Goal: Task Accomplishment & Management: Use online tool/utility

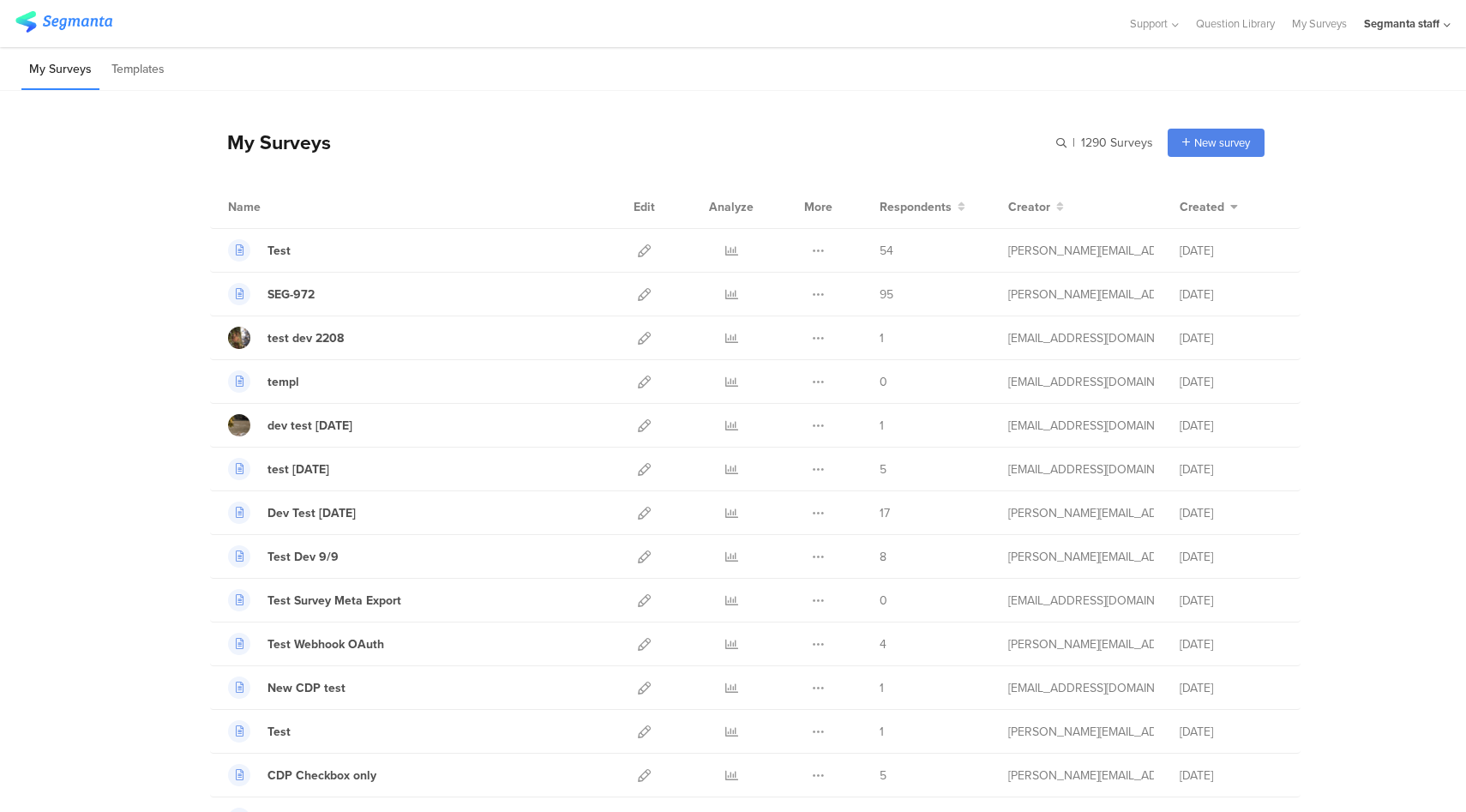
drag, startPoint x: 1429, startPoint y: 29, endPoint x: 1442, endPoint y: 80, distance: 52.6
click at [1429, 29] on div "Segmanta staff" at bounding box center [1401, 23] width 75 height 16
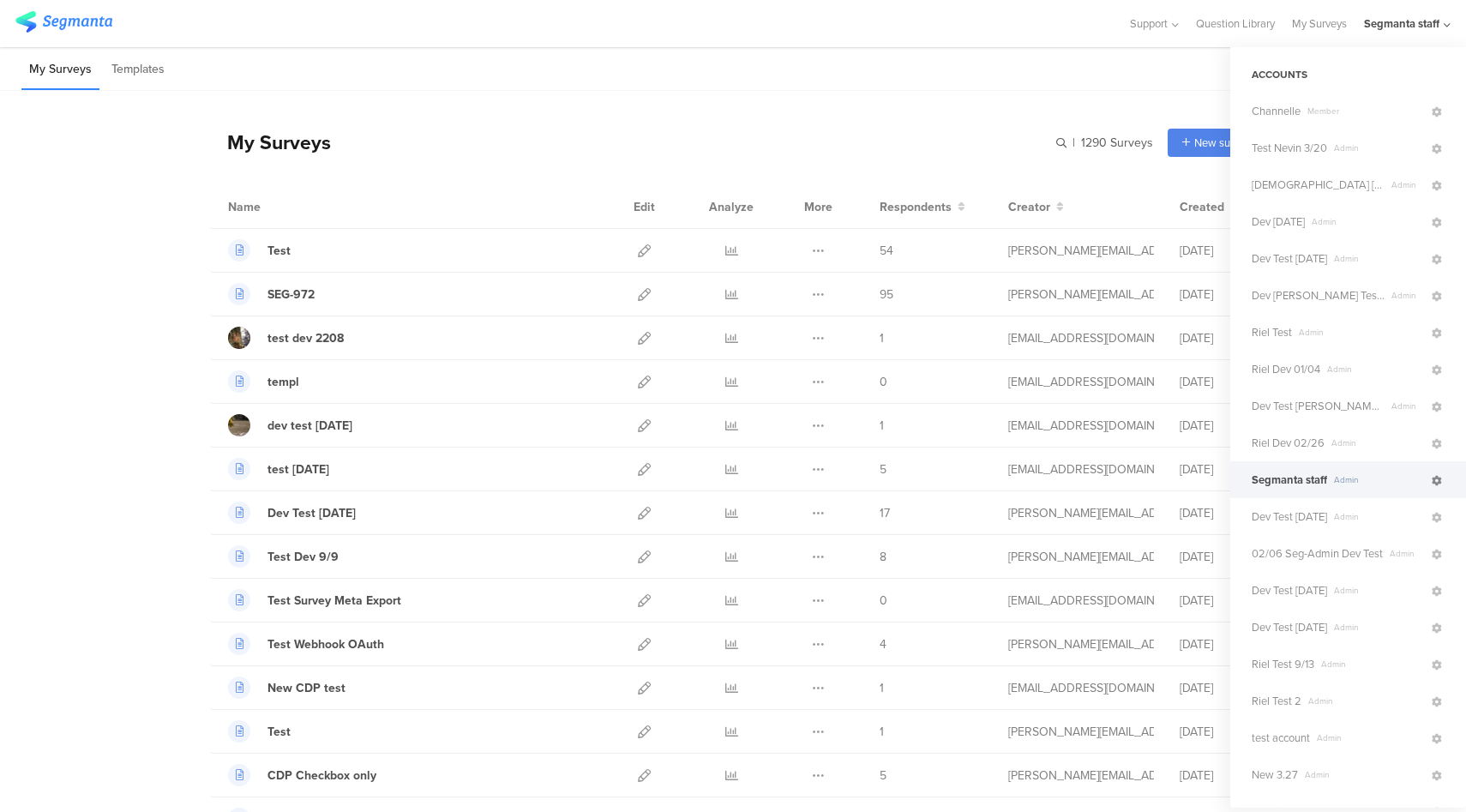
click at [1431, 479] on icon at bounding box center [1436, 481] width 11 height 11
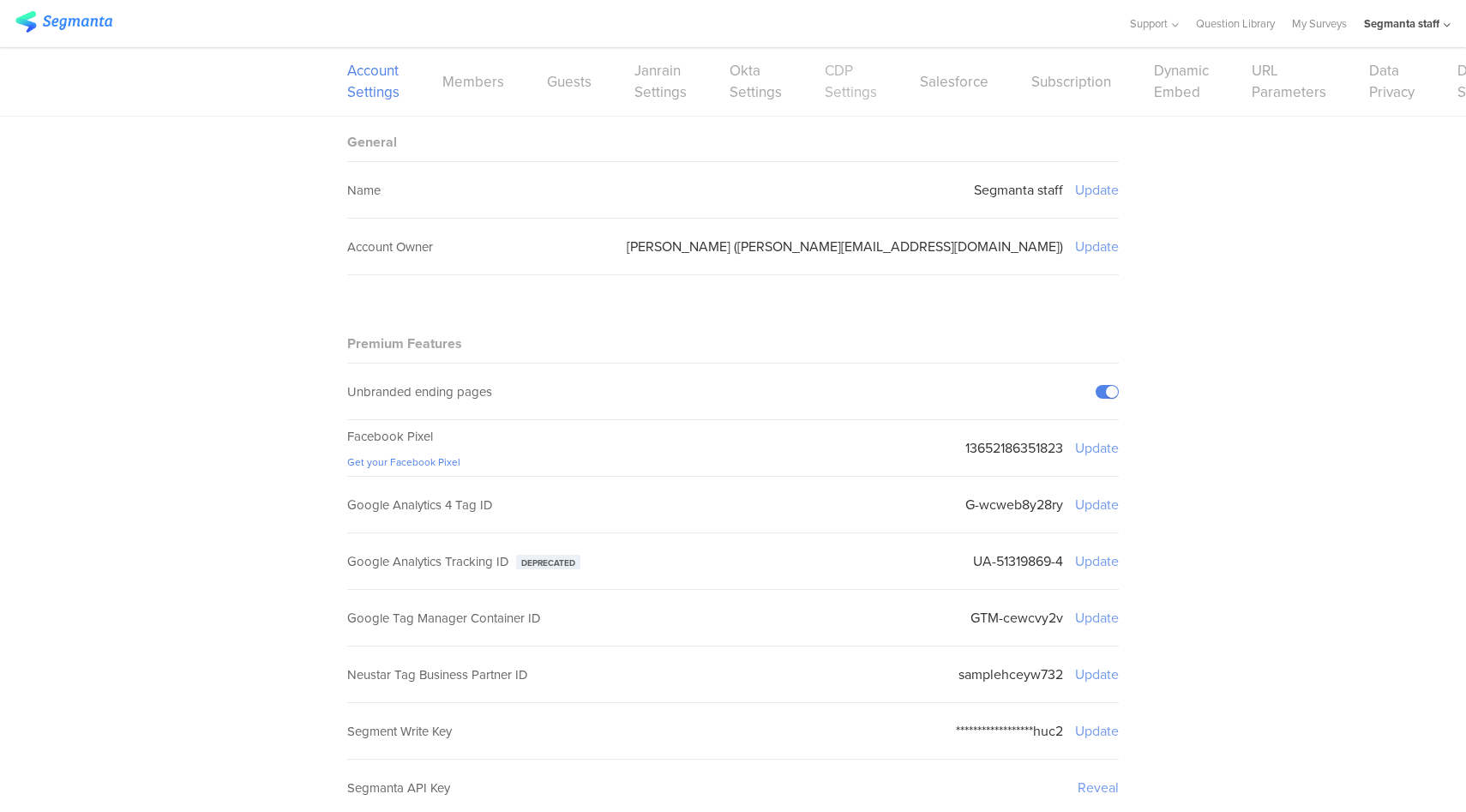
click at [842, 93] on link "CDP Settings" at bounding box center [851, 81] width 52 height 42
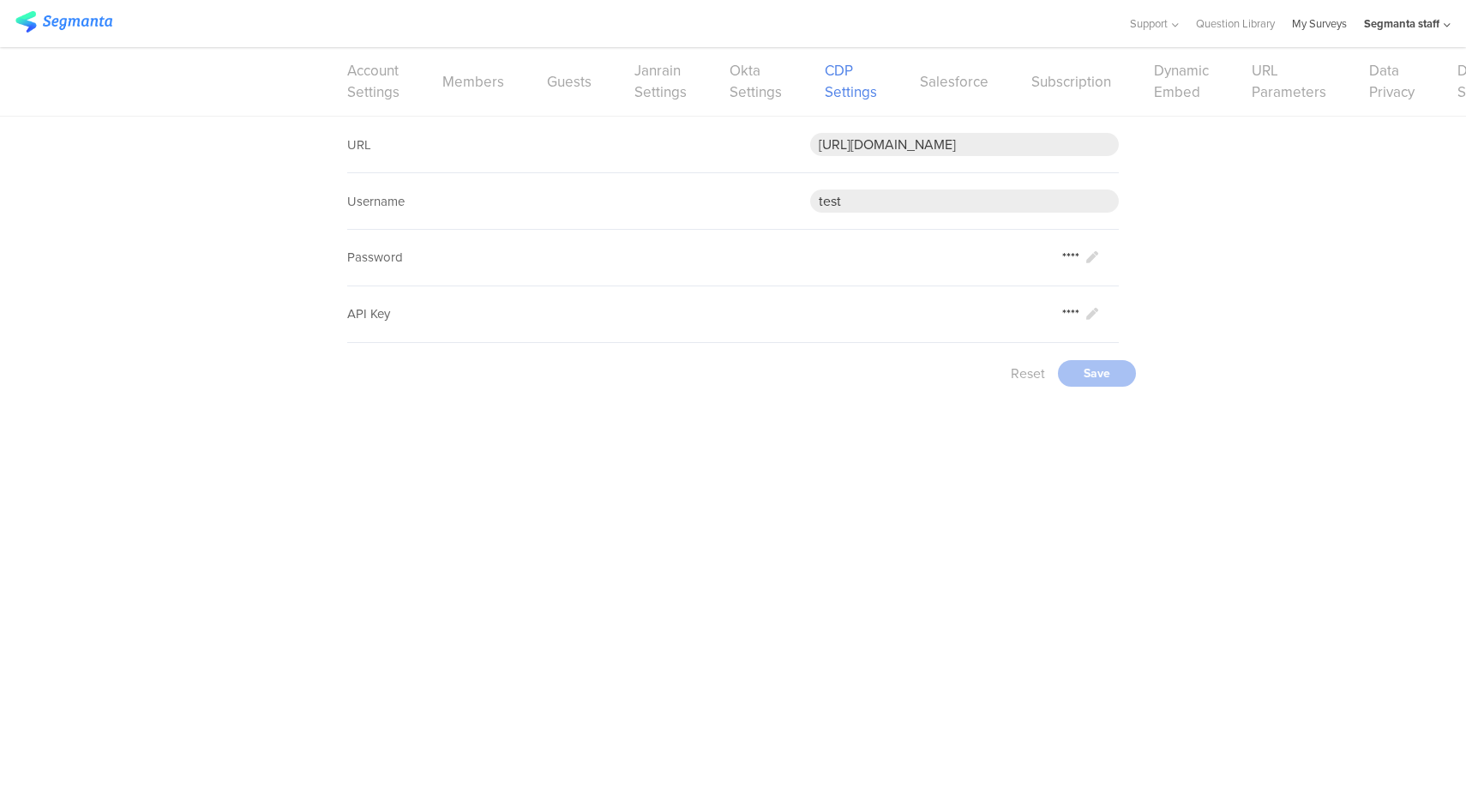
click at [1316, 27] on link "My Surveys" at bounding box center [1319, 23] width 55 height 47
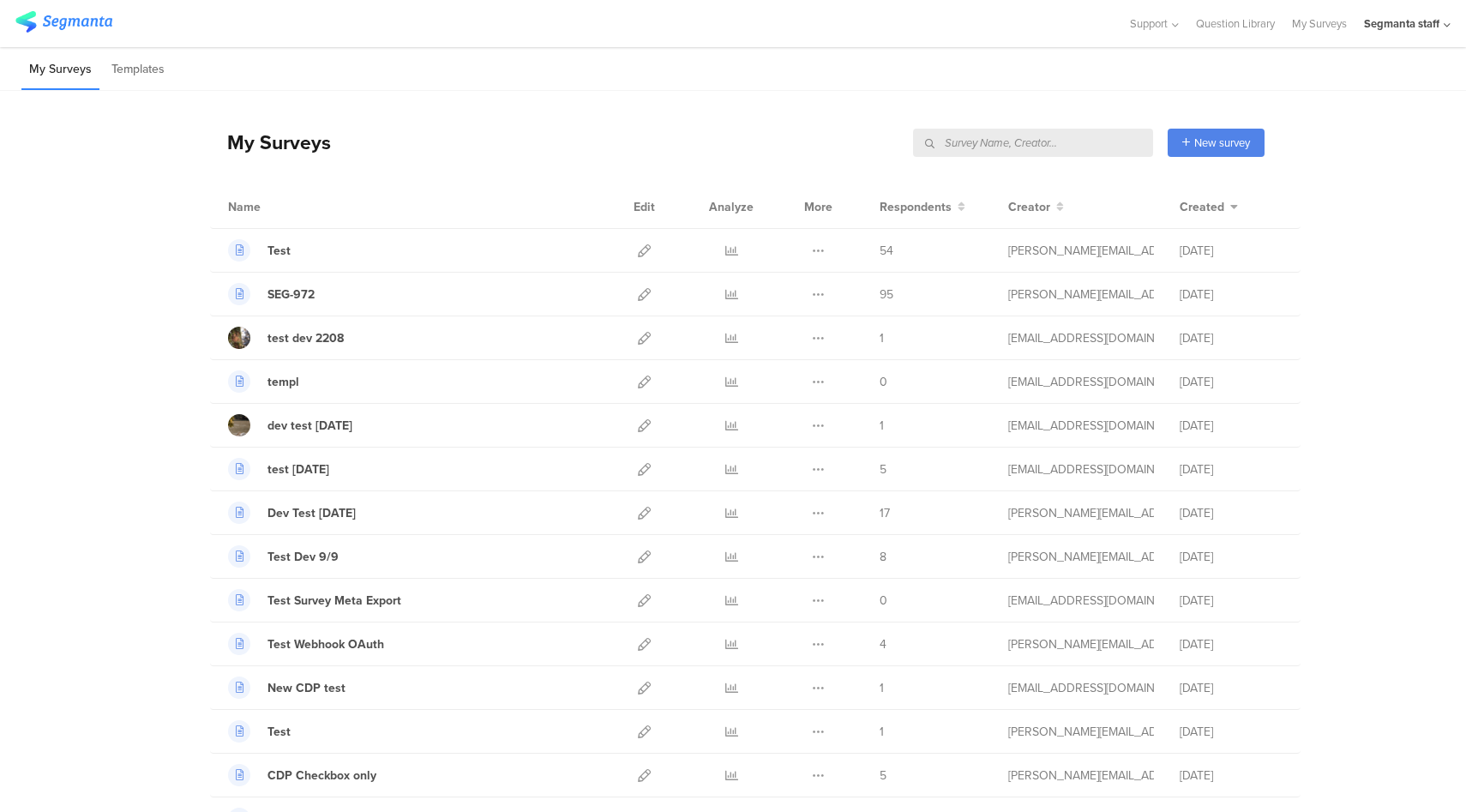
click at [1100, 147] on input "text" at bounding box center [1033, 142] width 240 height 28
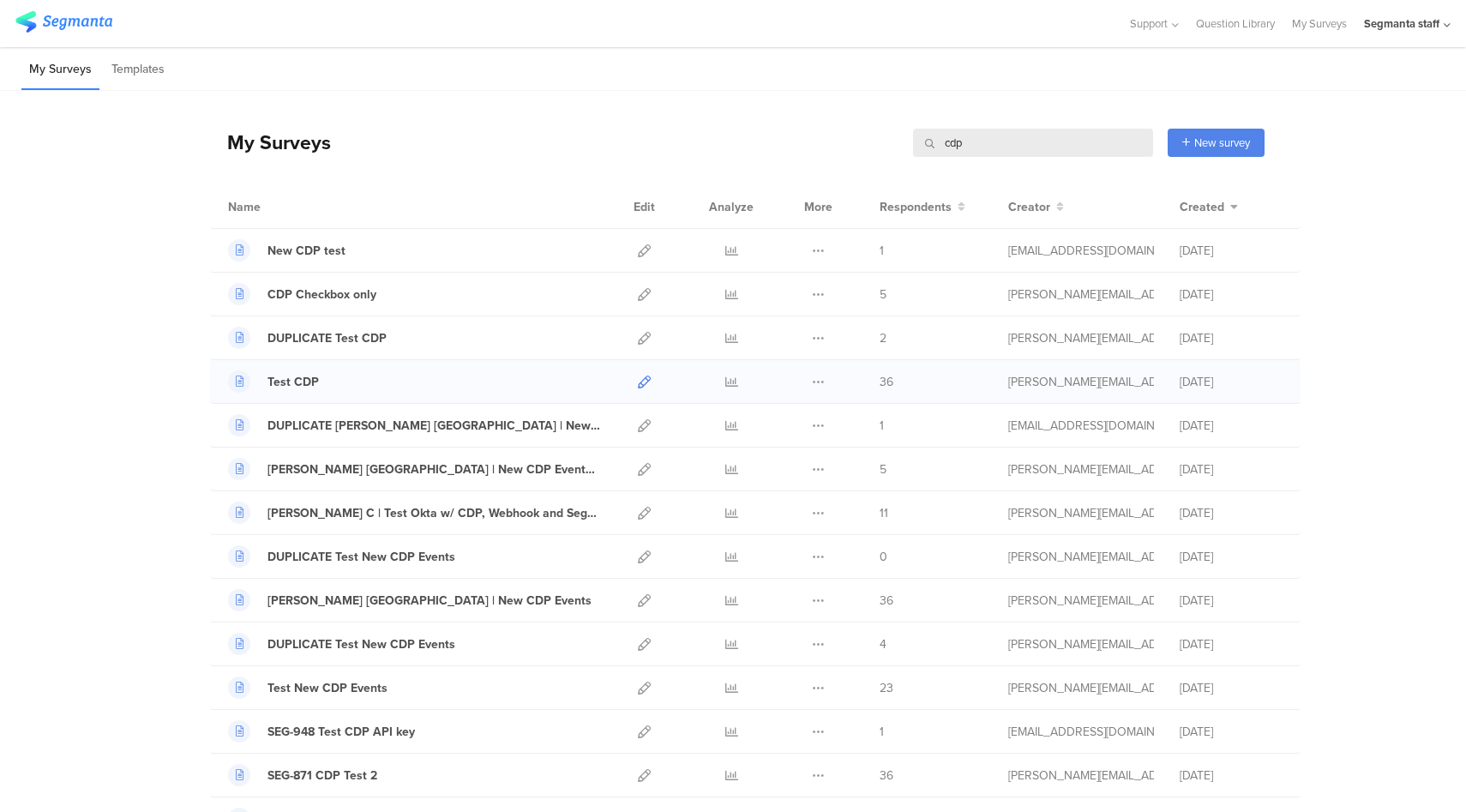
type input "cdp"
click at [640, 382] on icon at bounding box center [643, 381] width 13 height 13
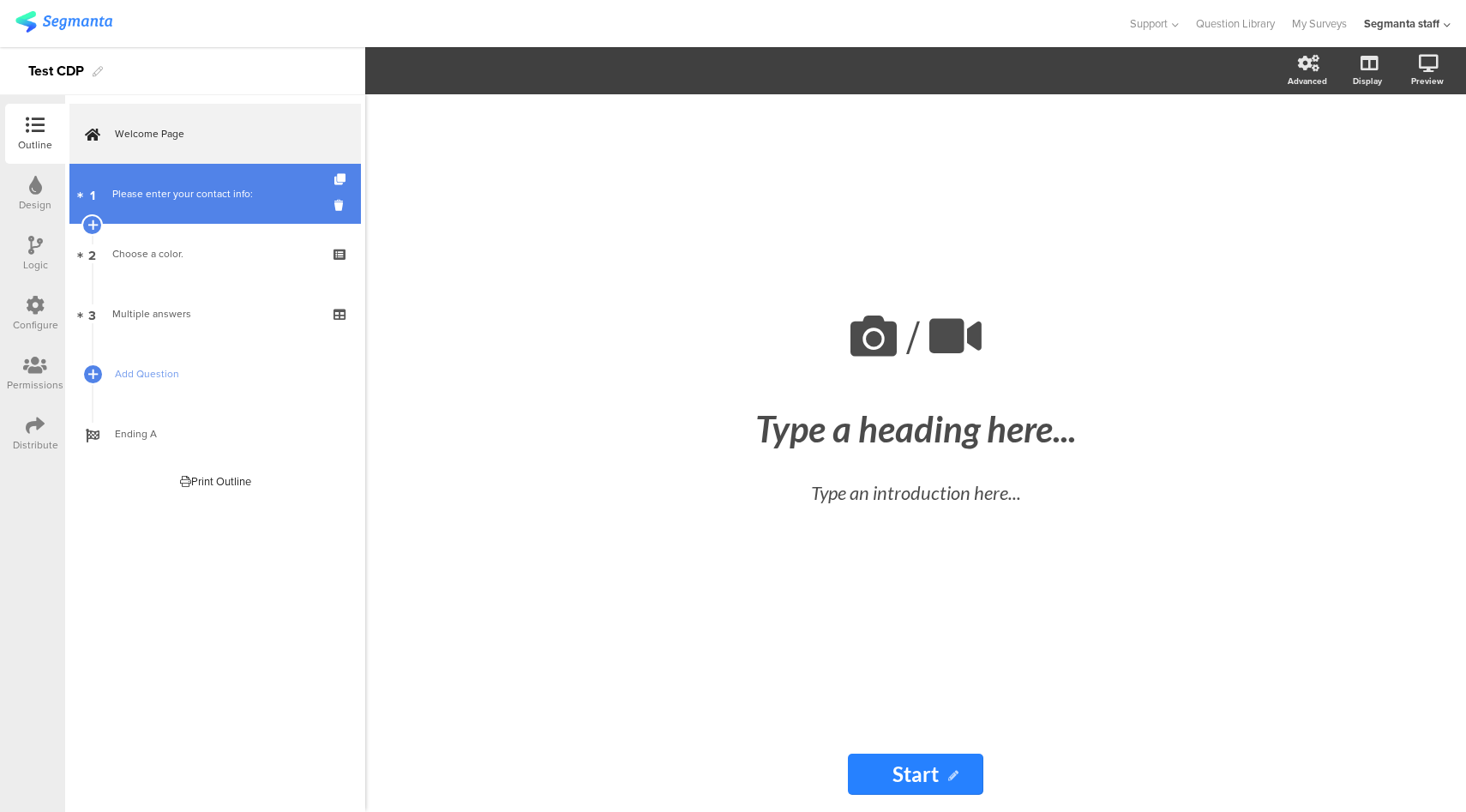
click at [135, 198] on div "Please enter your contact info:" at bounding box center [215, 194] width 205 height 17
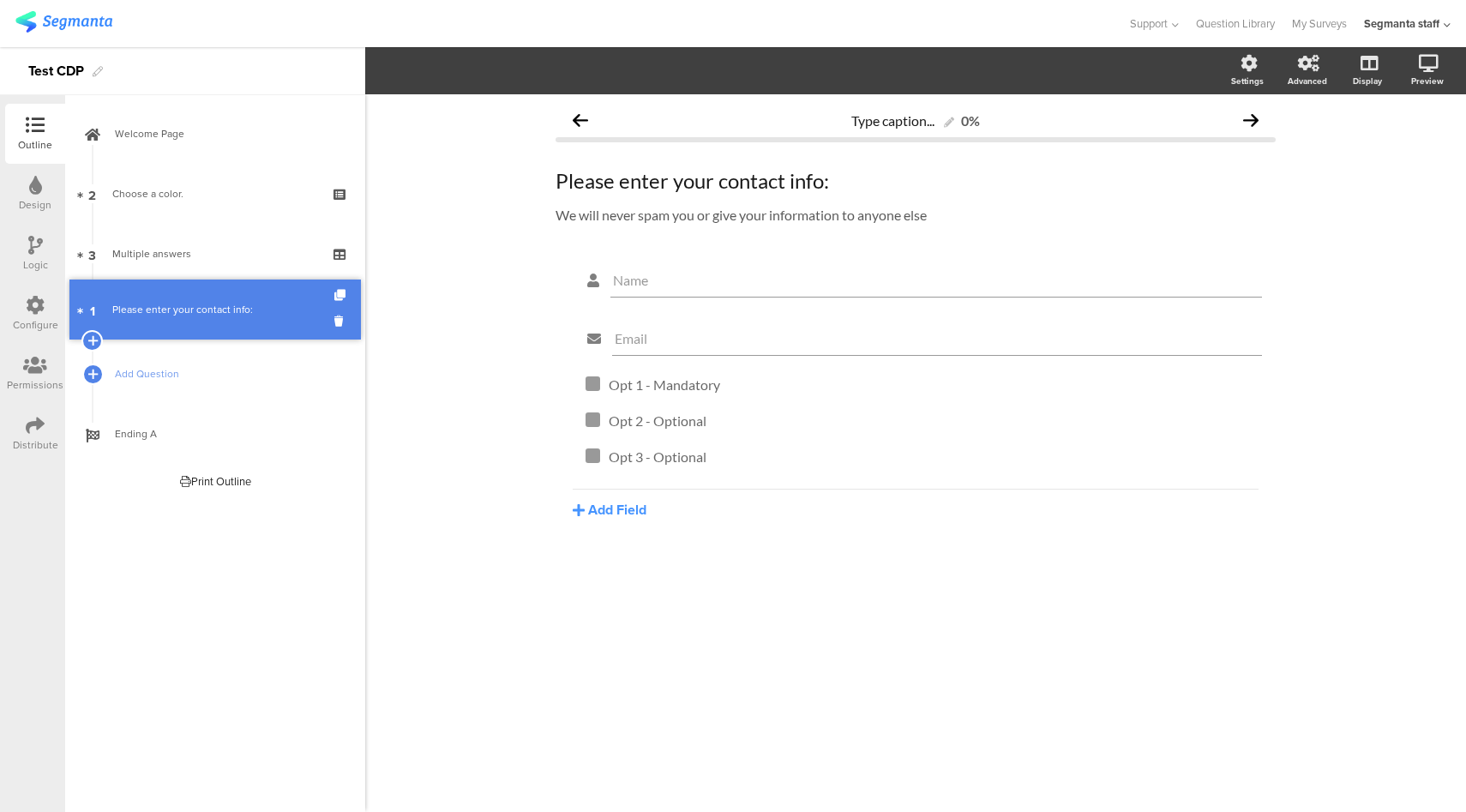
drag, startPoint x: 192, startPoint y: 195, endPoint x: 206, endPoint y: 310, distance: 115.8
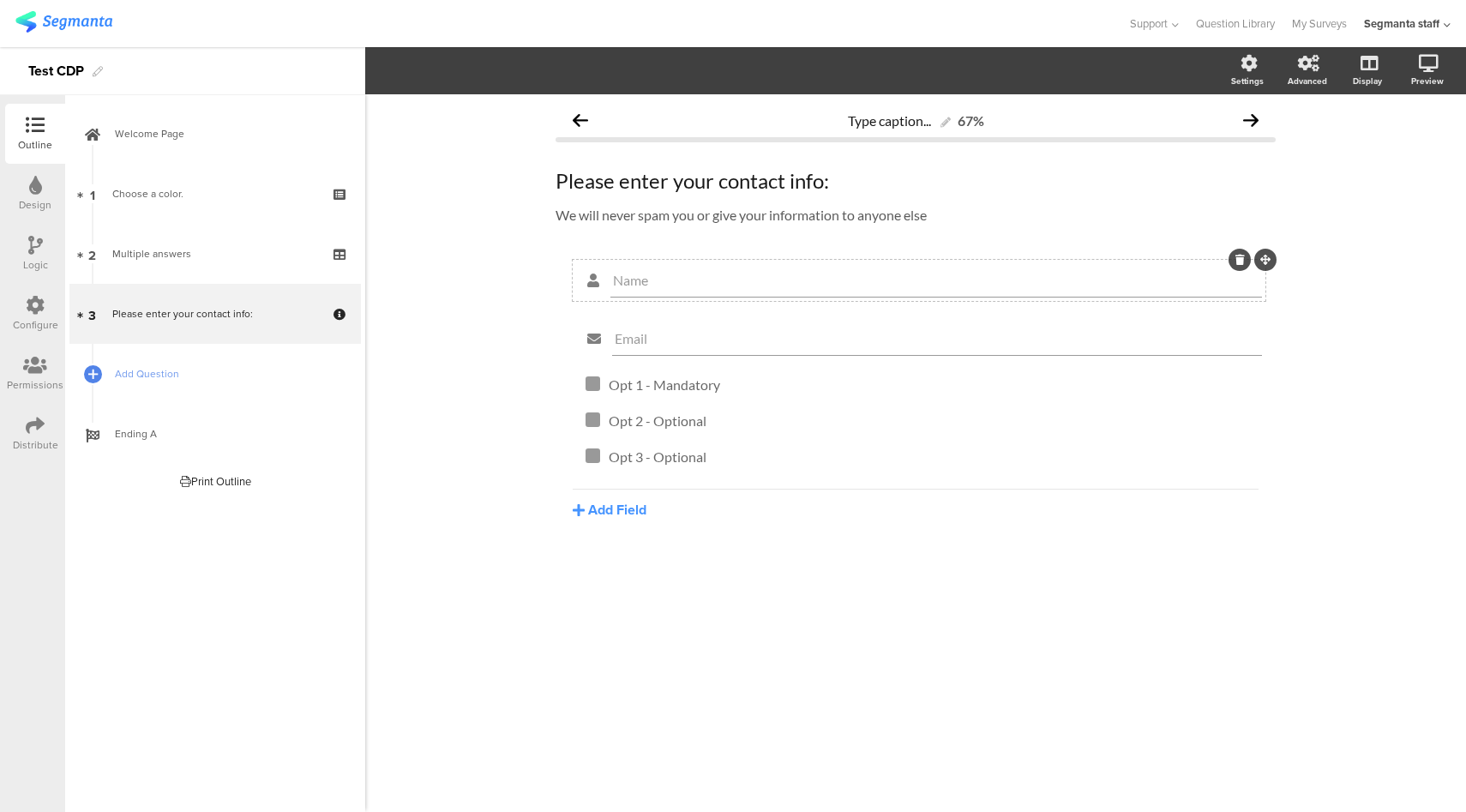
click at [619, 283] on input "Name" at bounding box center [935, 279] width 646 height 16
type input "First Name"
click at [103, 362] on link "Add Question" at bounding box center [215, 374] width 292 height 60
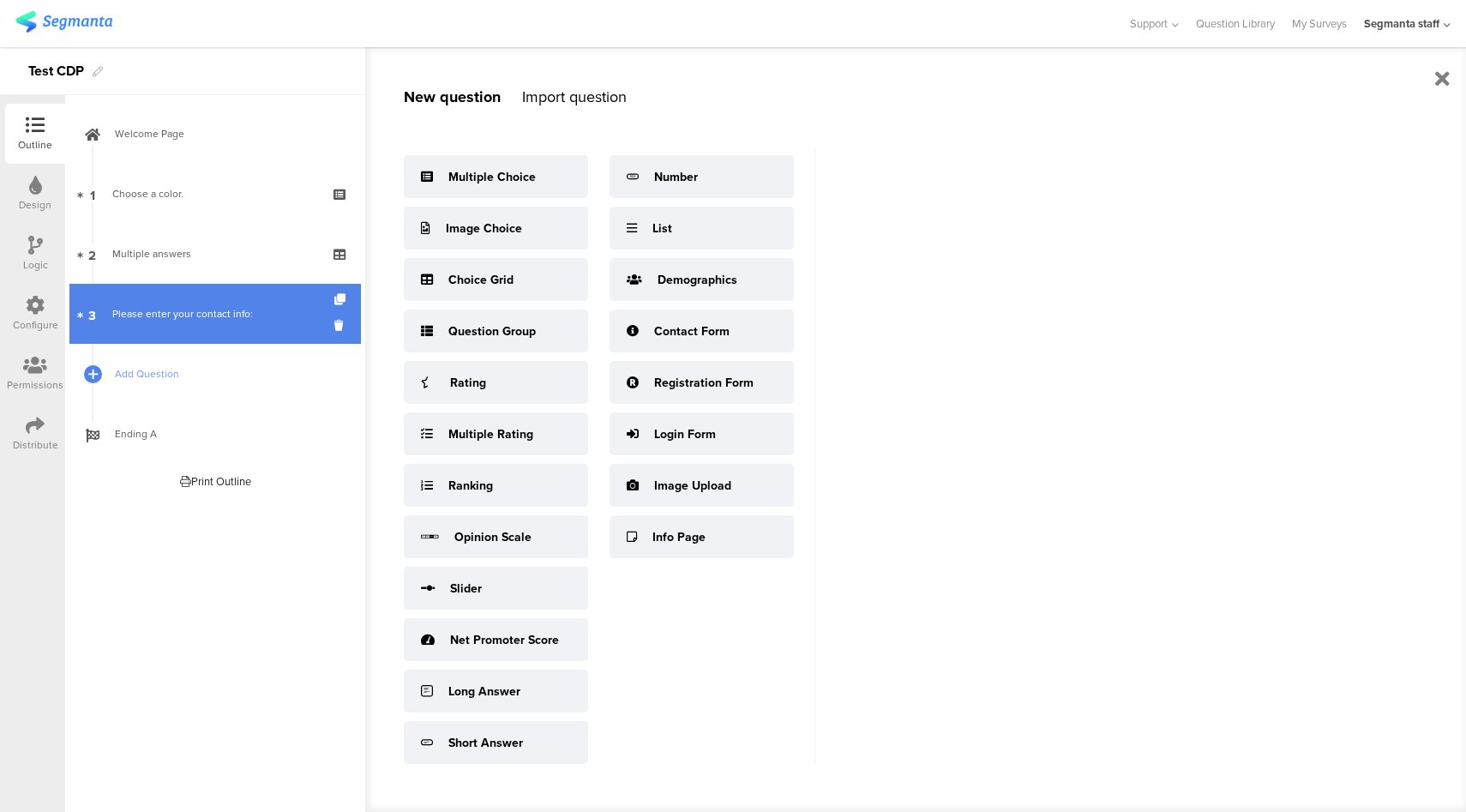
click at [225, 324] on link "3 Please enter your contact info:" at bounding box center [215, 314] width 292 height 60
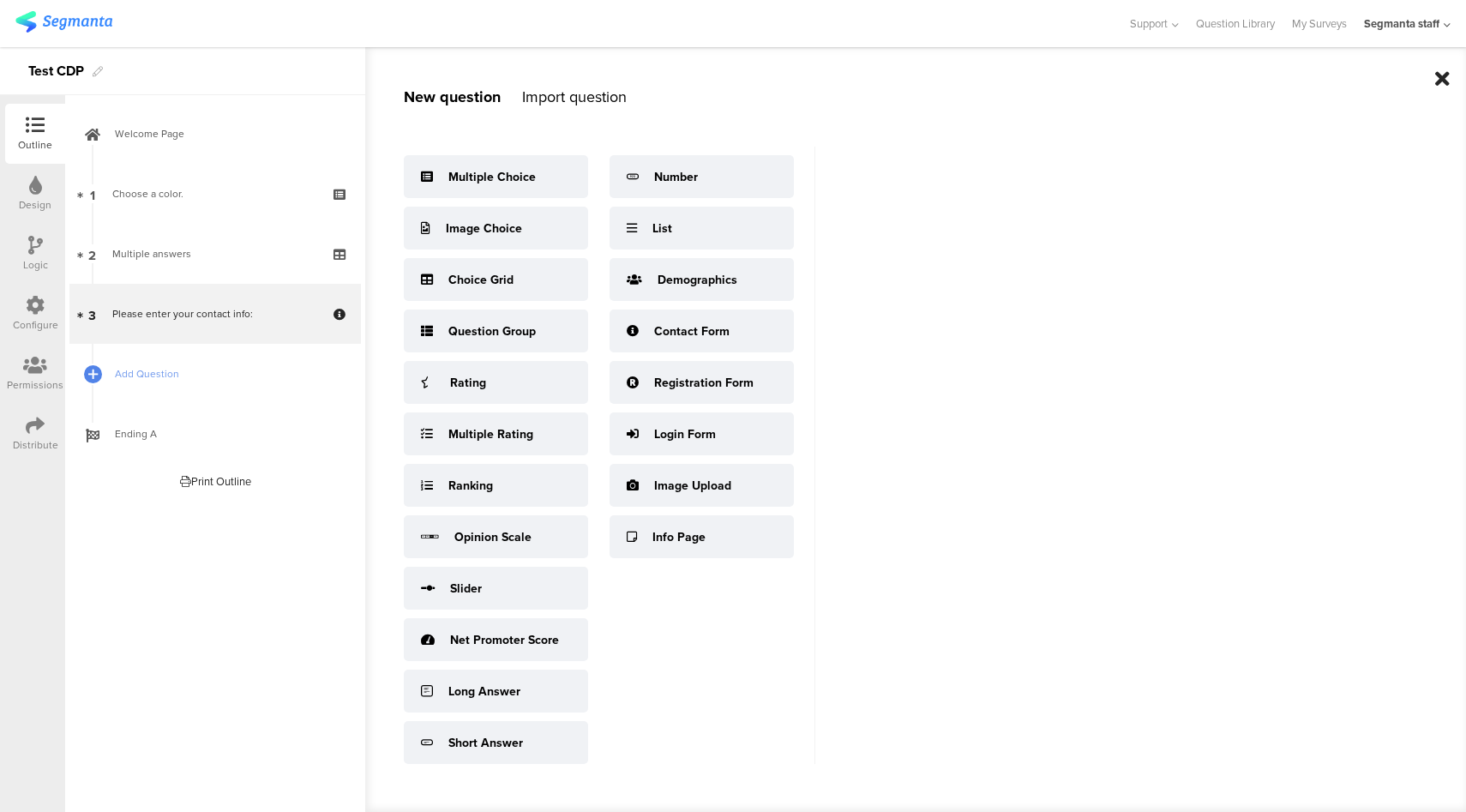
click at [1440, 82] on icon at bounding box center [1442, 78] width 14 height 20
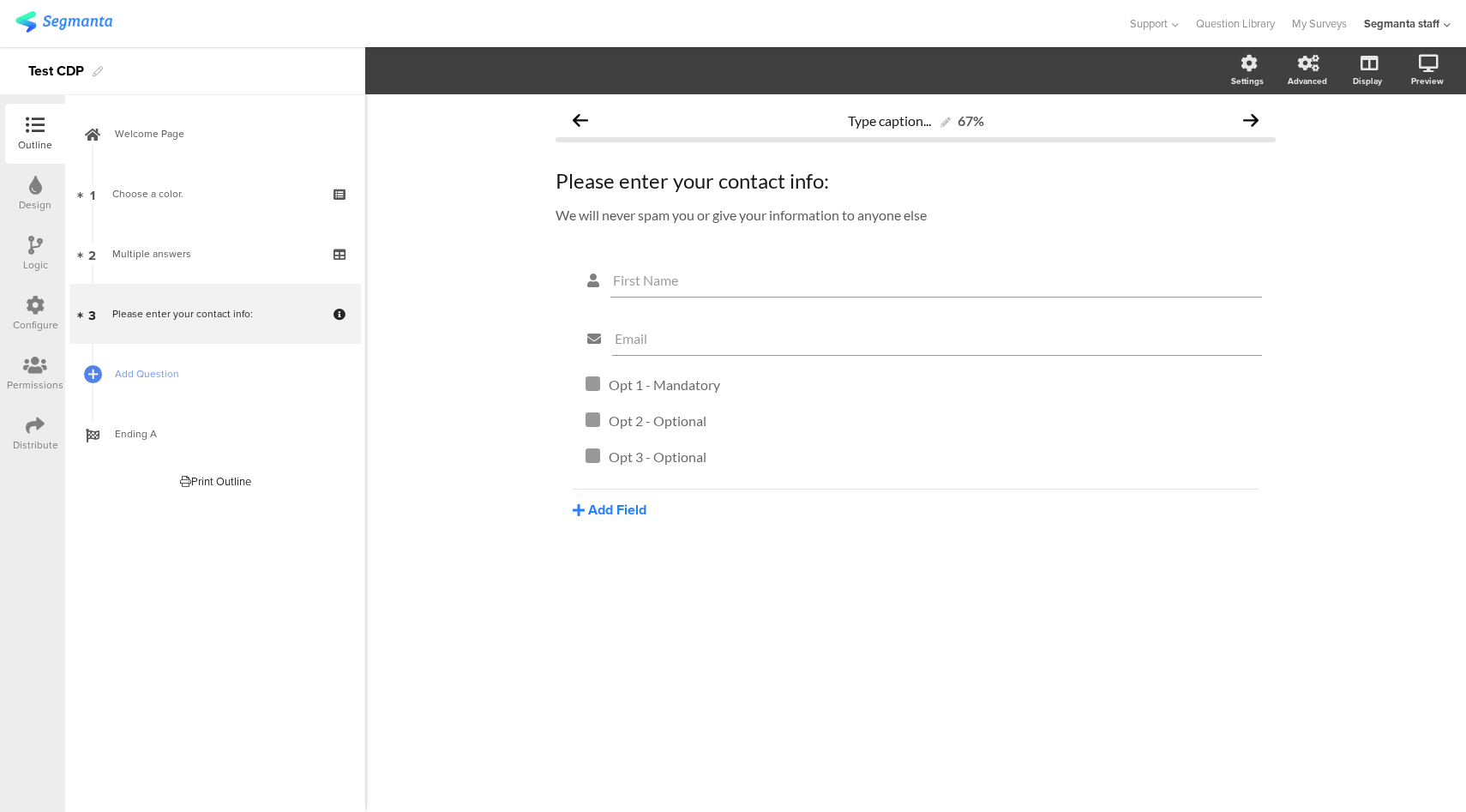
click at [610, 512] on button "Add Field" at bounding box center [609, 510] width 74 height 19
click at [639, 570] on button "Name" at bounding box center [660, 567] width 175 height 27
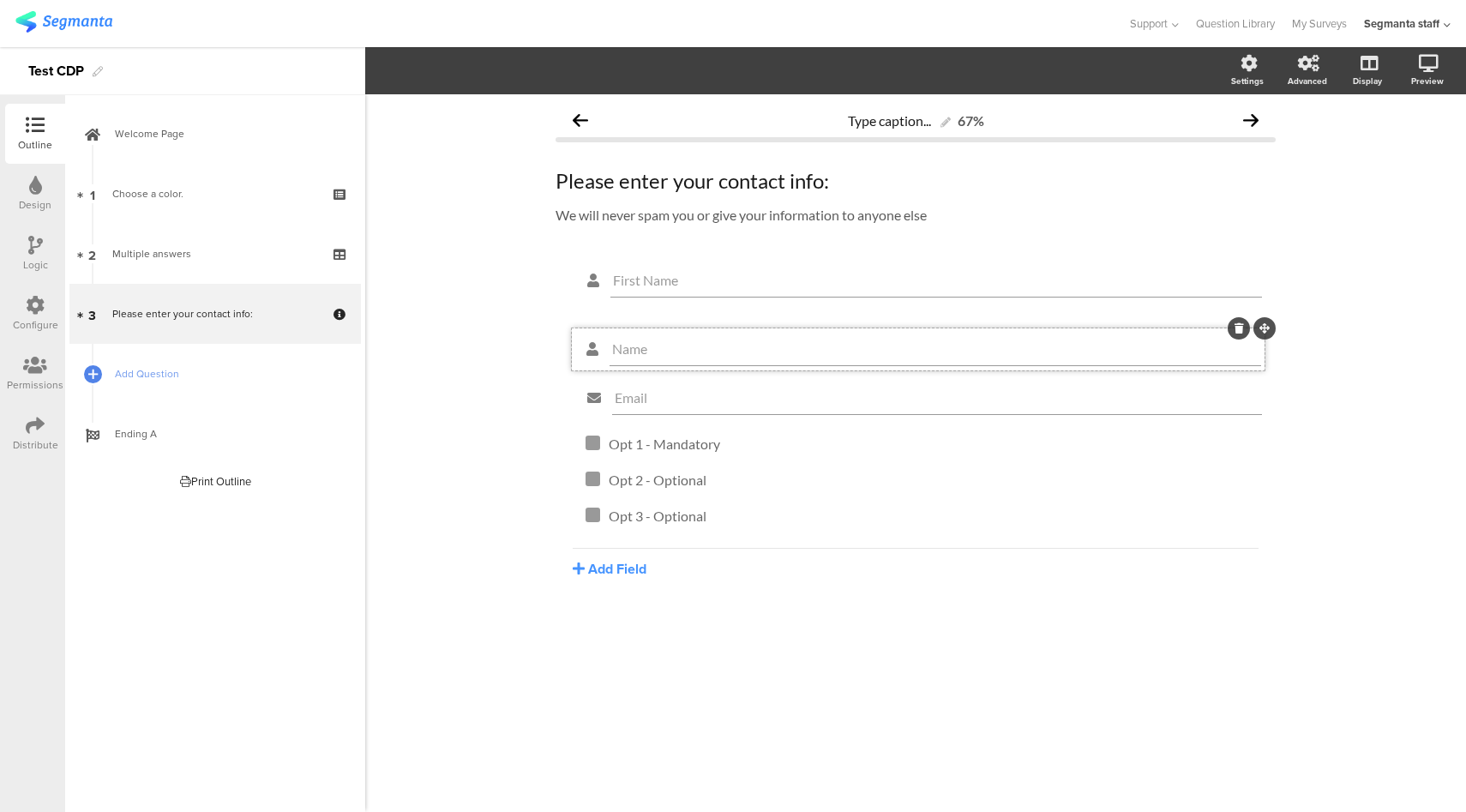
drag, startPoint x: 1268, startPoint y: 377, endPoint x: 1267, endPoint y: 327, distance: 50.0
click at [617, 339] on input "Name" at bounding box center [935, 338] width 646 height 16
type input "Last Name"
drag, startPoint x: 627, startPoint y: 597, endPoint x: 629, endPoint y: 612, distance: 15.1
click at [628, 605] on div "First Name Last Name Email Opt 1 - Mandatory Opt 1 - Mandatory Opt 2 - Optional…" at bounding box center [916, 459] width 720 height 400
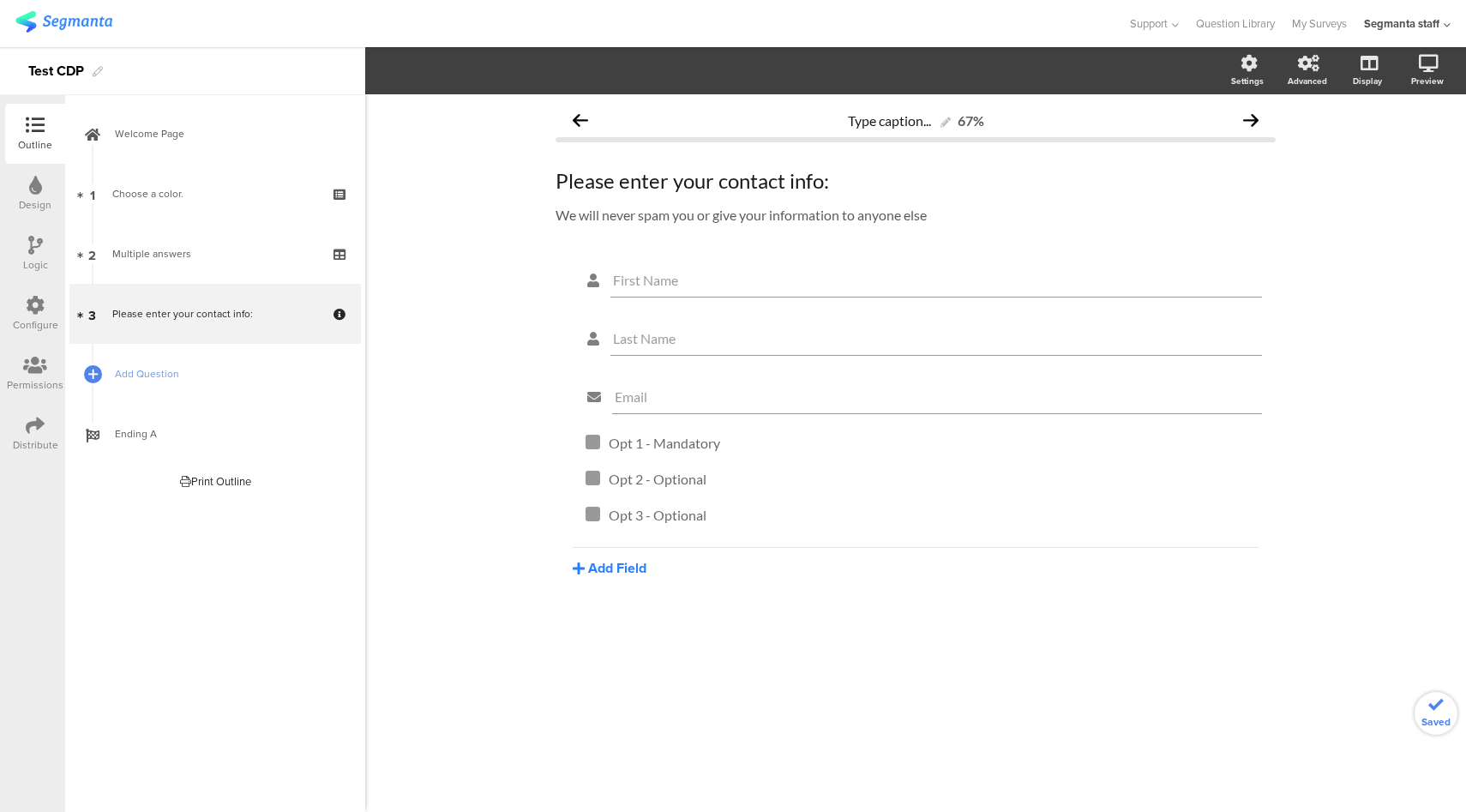
click at [640, 569] on button "Add Field" at bounding box center [609, 567] width 74 height 19
click at [642, 720] on button "Date" at bounding box center [660, 708] width 175 height 27
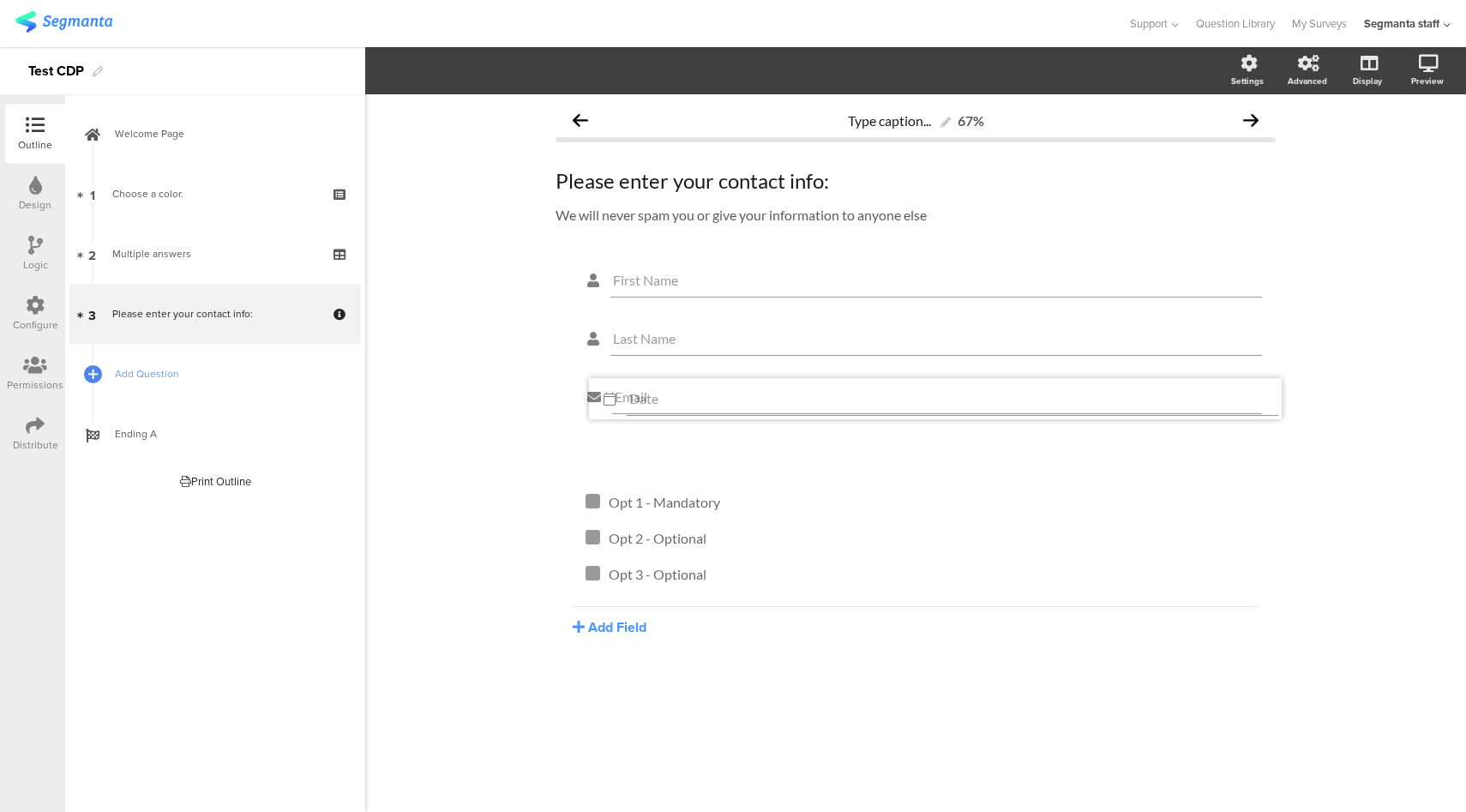
drag, startPoint x: 1266, startPoint y: 434, endPoint x: 1272, endPoint y: 358, distance: 76.2
drag, startPoint x: 1265, startPoint y: 440, endPoint x: 1267, endPoint y: 383, distance: 57.0
click at [621, 405] on input "Date" at bounding box center [935, 396] width 646 height 16
type input "Birthdate"
click at [41, 307] on icon at bounding box center [36, 305] width 19 height 19
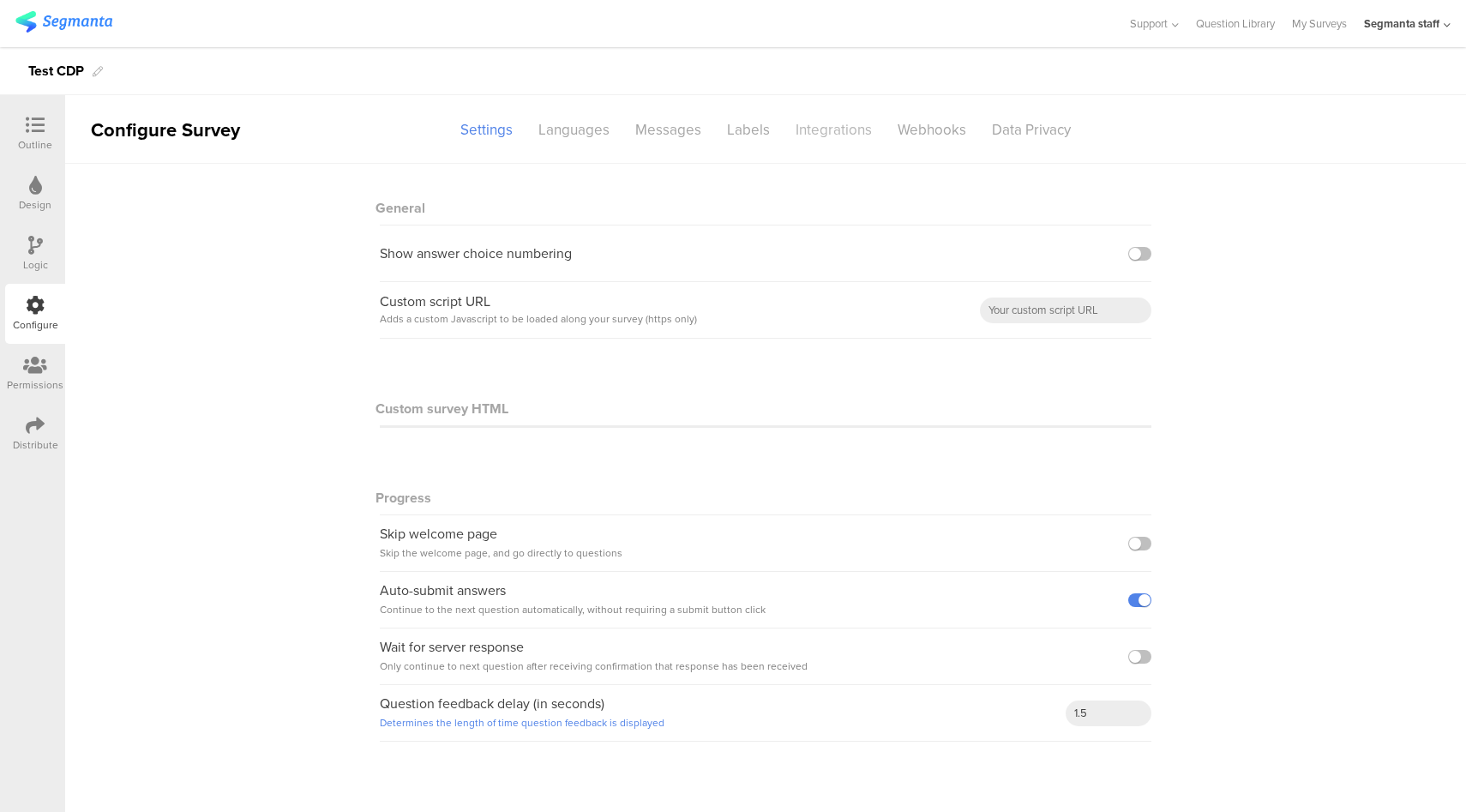
click at [841, 133] on div "Integrations" at bounding box center [834, 129] width 102 height 30
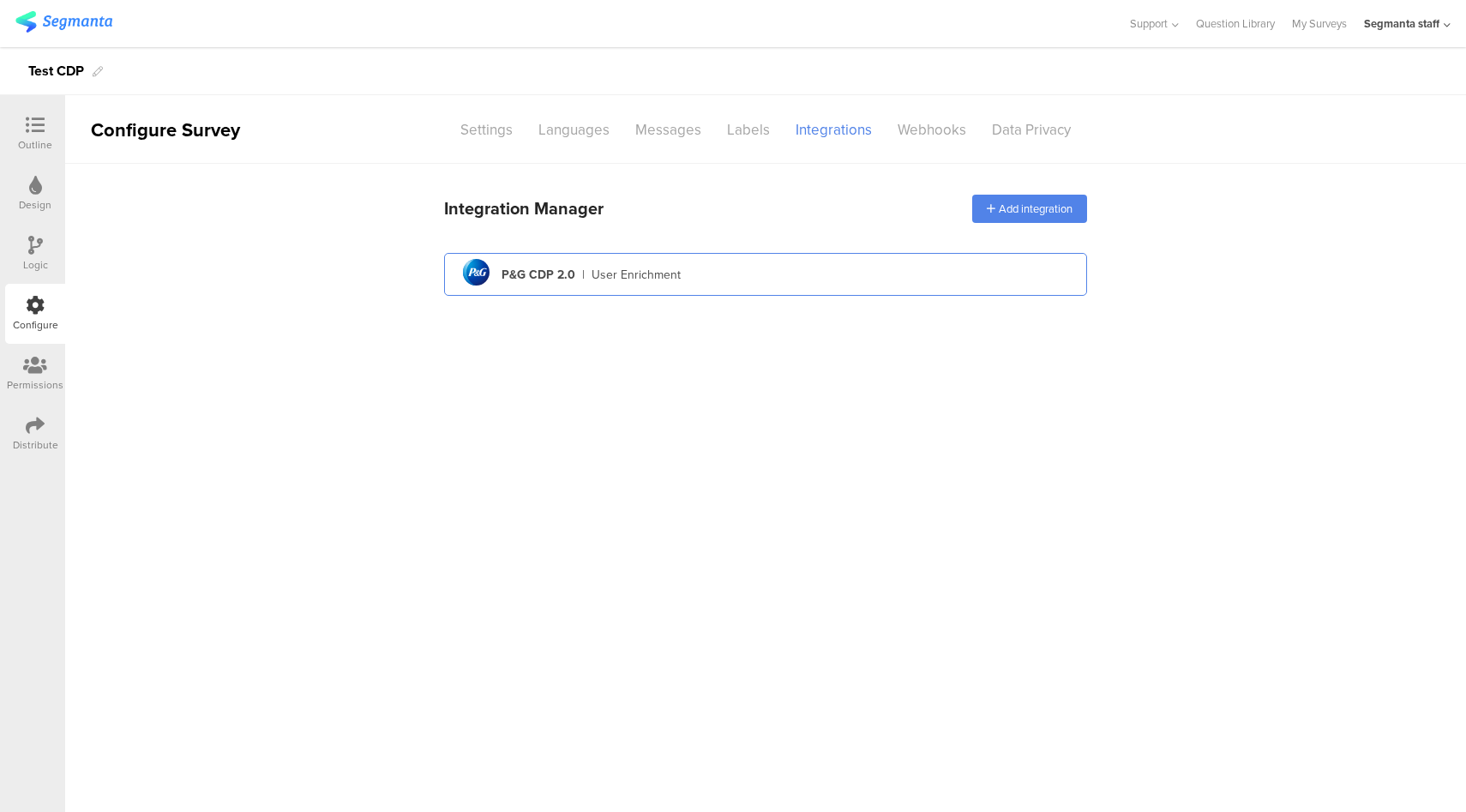
click at [753, 269] on div "pg logo P&G CDP 2.0 | User Enrichment" at bounding box center [765, 275] width 615 height 42
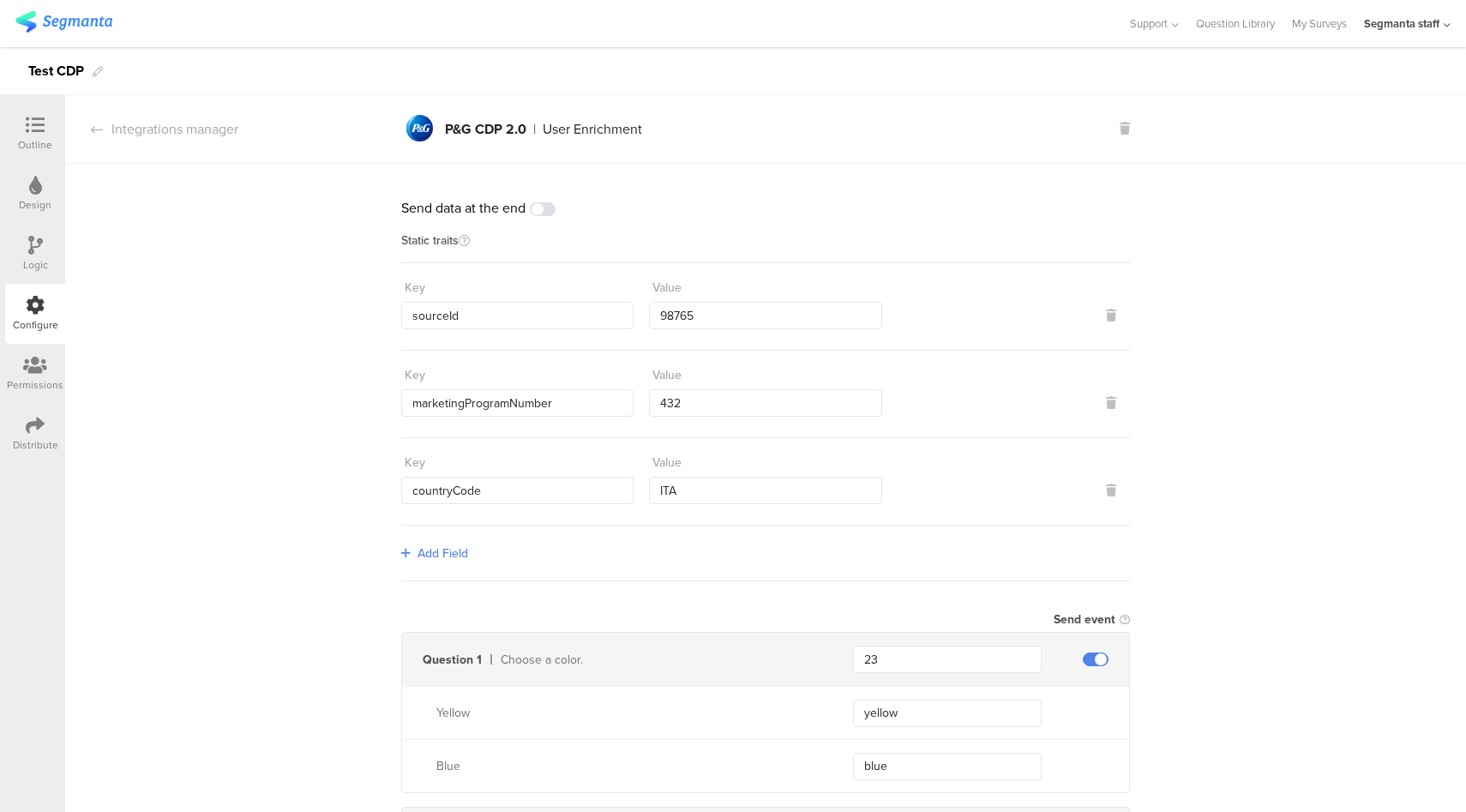
click at [547, 212] on span at bounding box center [542, 209] width 26 height 13
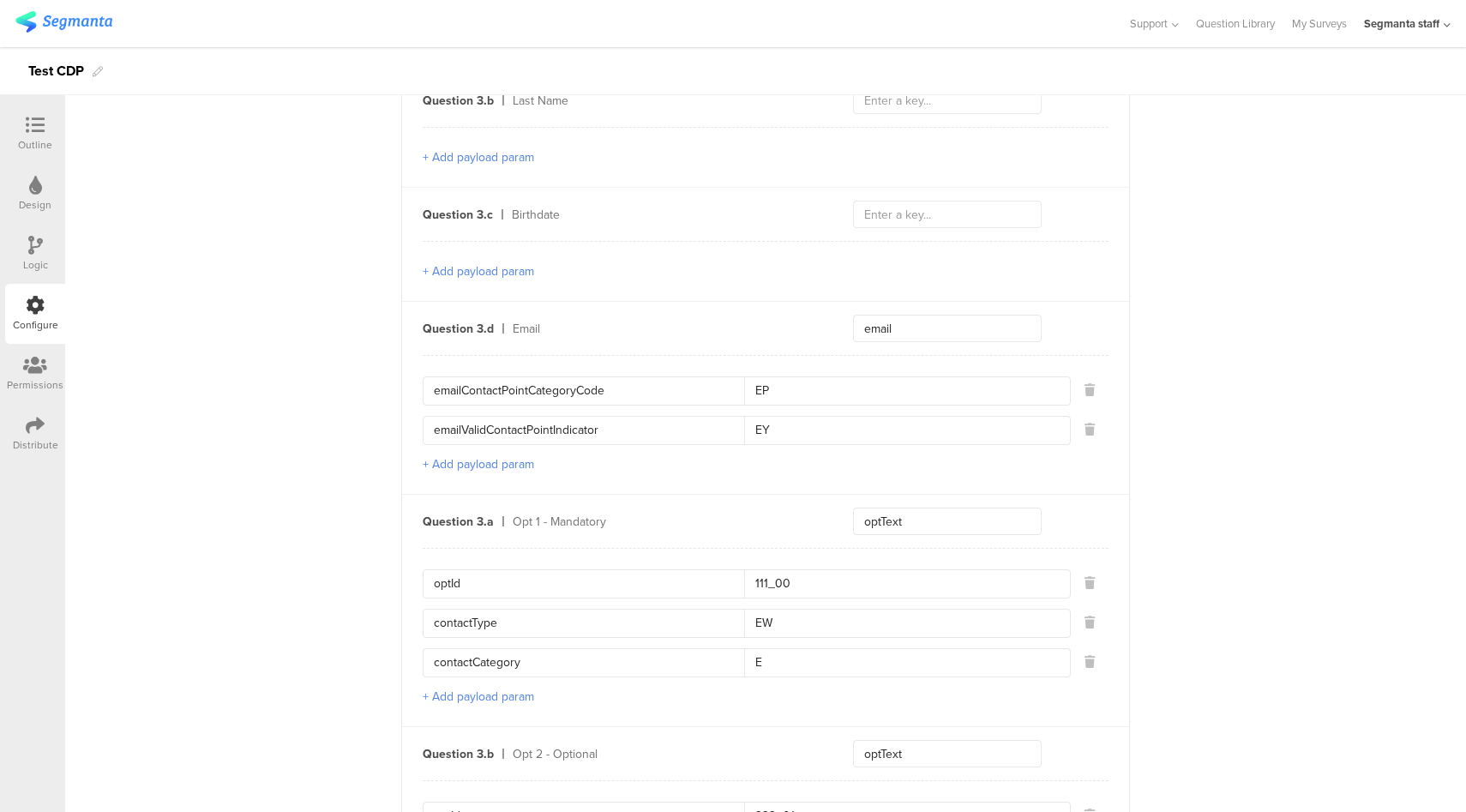
scroll to position [1305, 0]
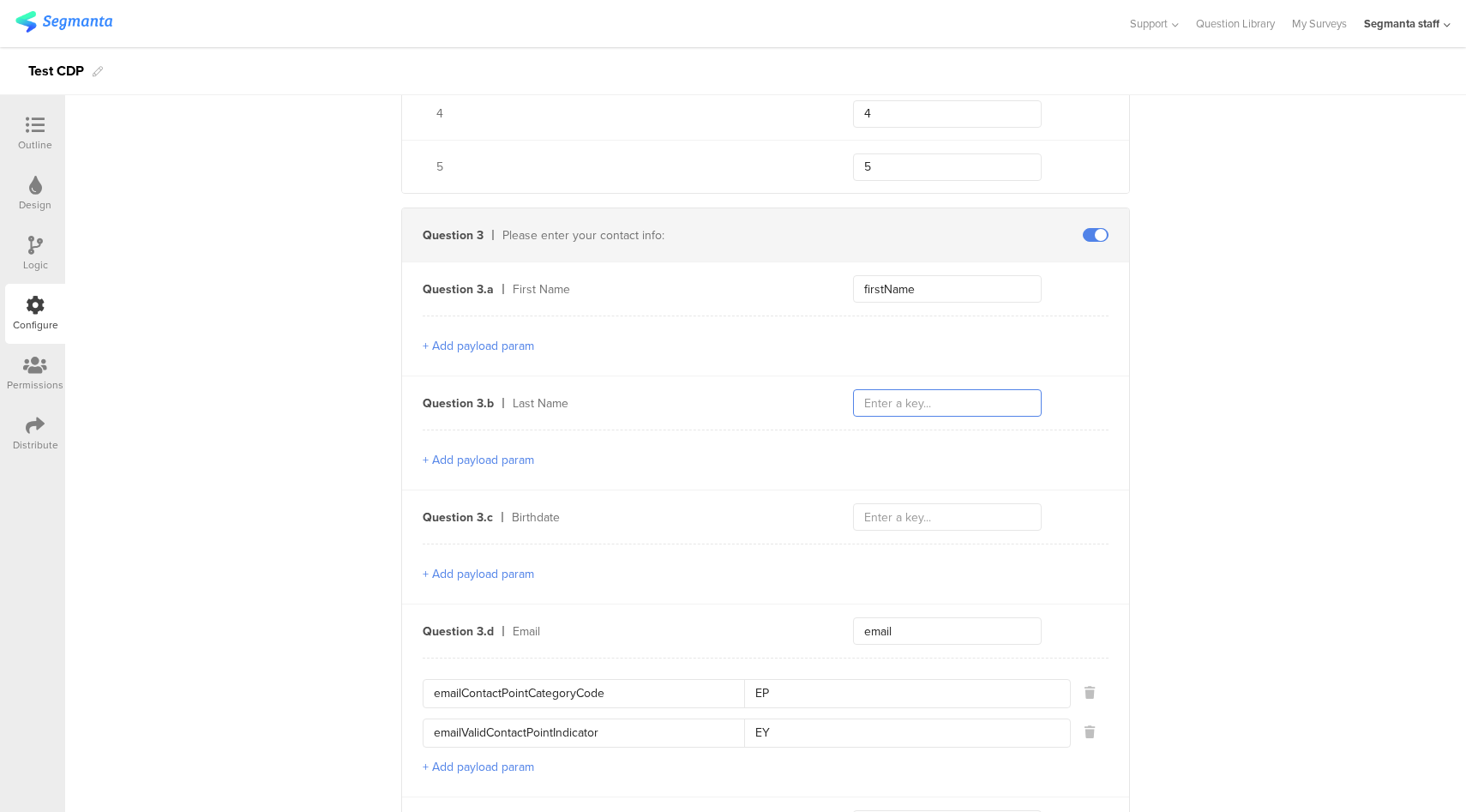
click at [899, 393] on input "text" at bounding box center [947, 403] width 189 height 27
type input "lastName"
type input "birthDate"
click at [1331, 489] on div "Send data at the end Static traits Key sourceId Value 98765 Key marketingProgra…" at bounding box center [766, 244] width 1401 height 2771
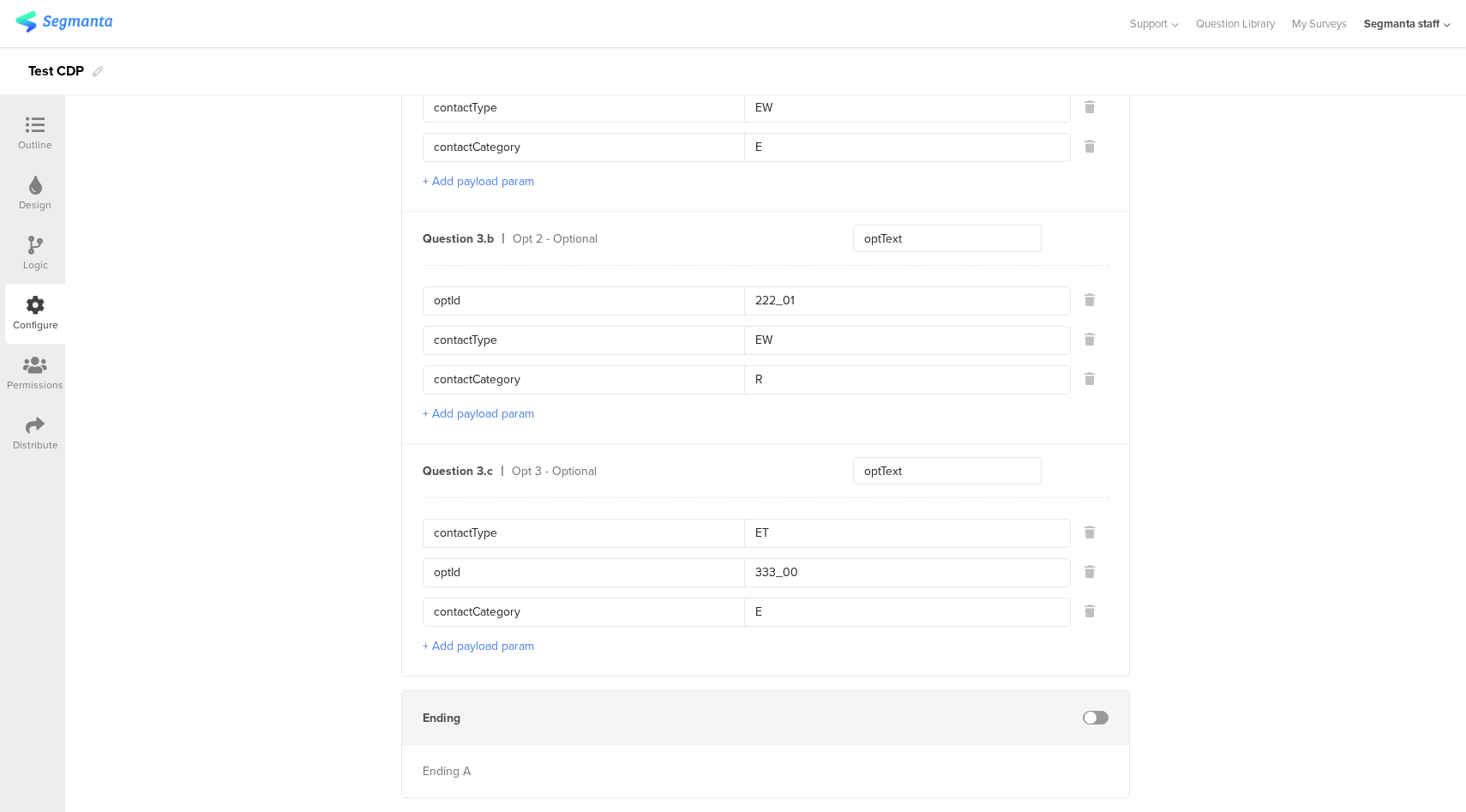
scroll to position [2154, 0]
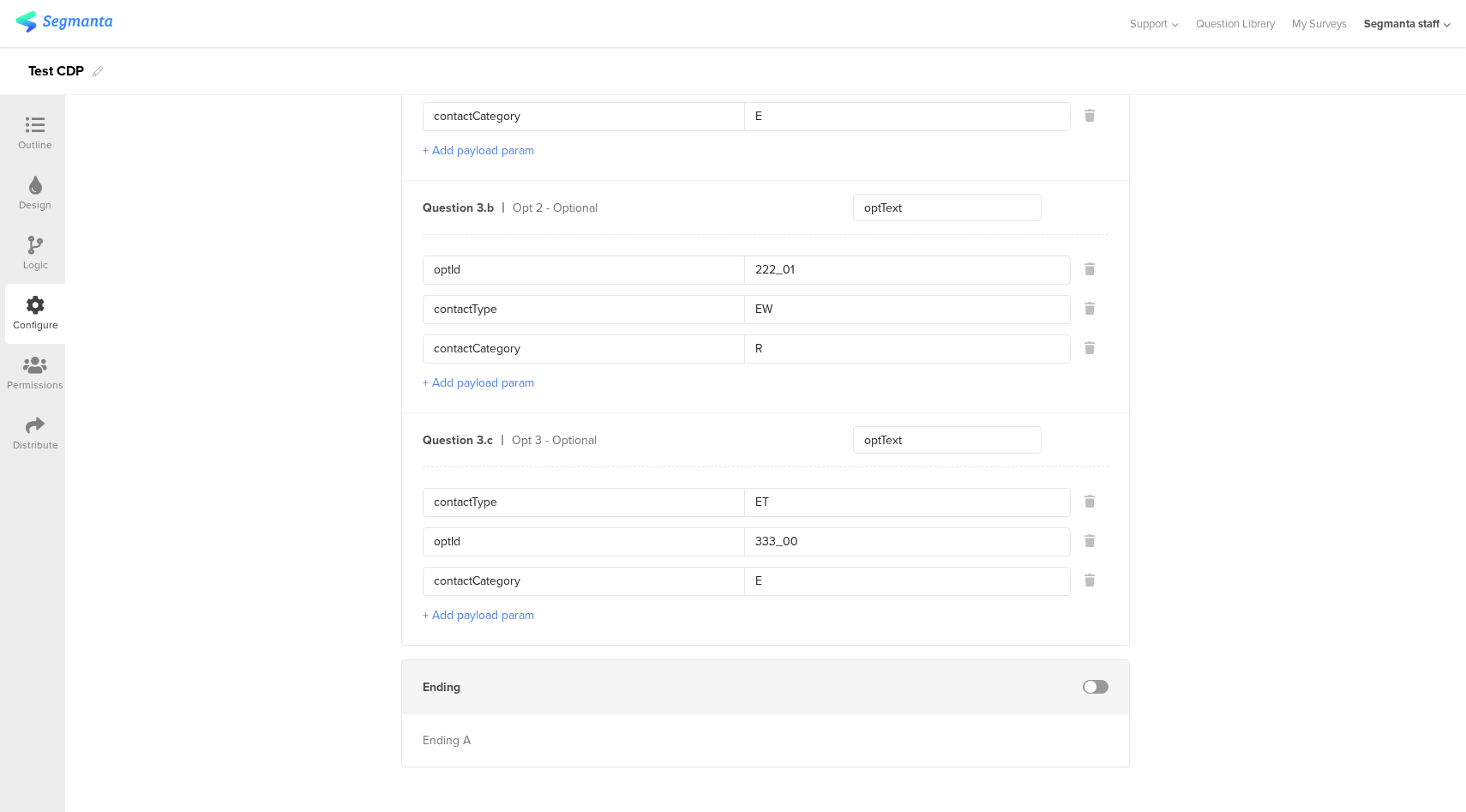
click at [41, 424] on icon at bounding box center [36, 426] width 19 height 19
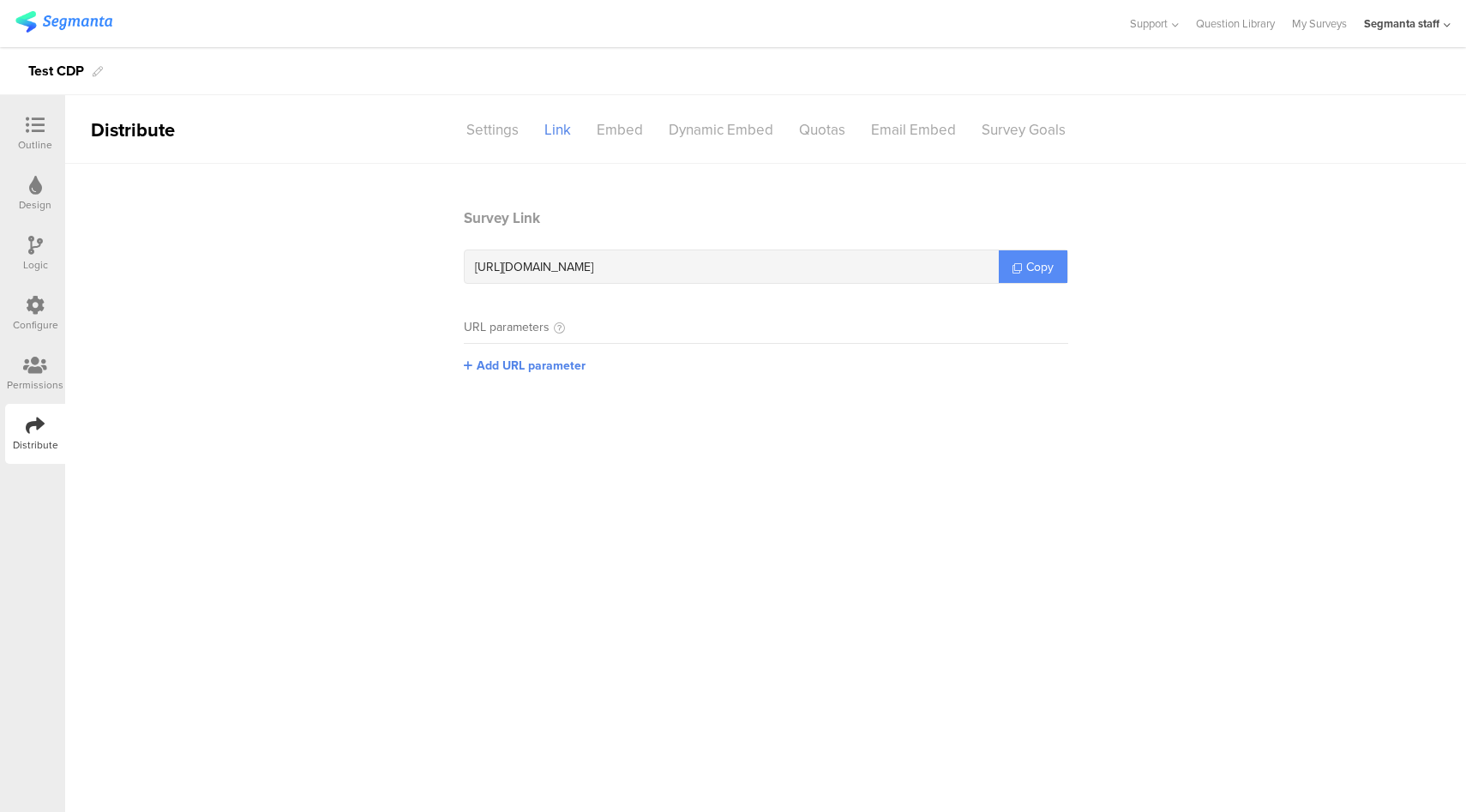
click at [1034, 267] on span "Copy" at bounding box center [1039, 267] width 27 height 18
click at [37, 304] on icon at bounding box center [36, 305] width 19 height 19
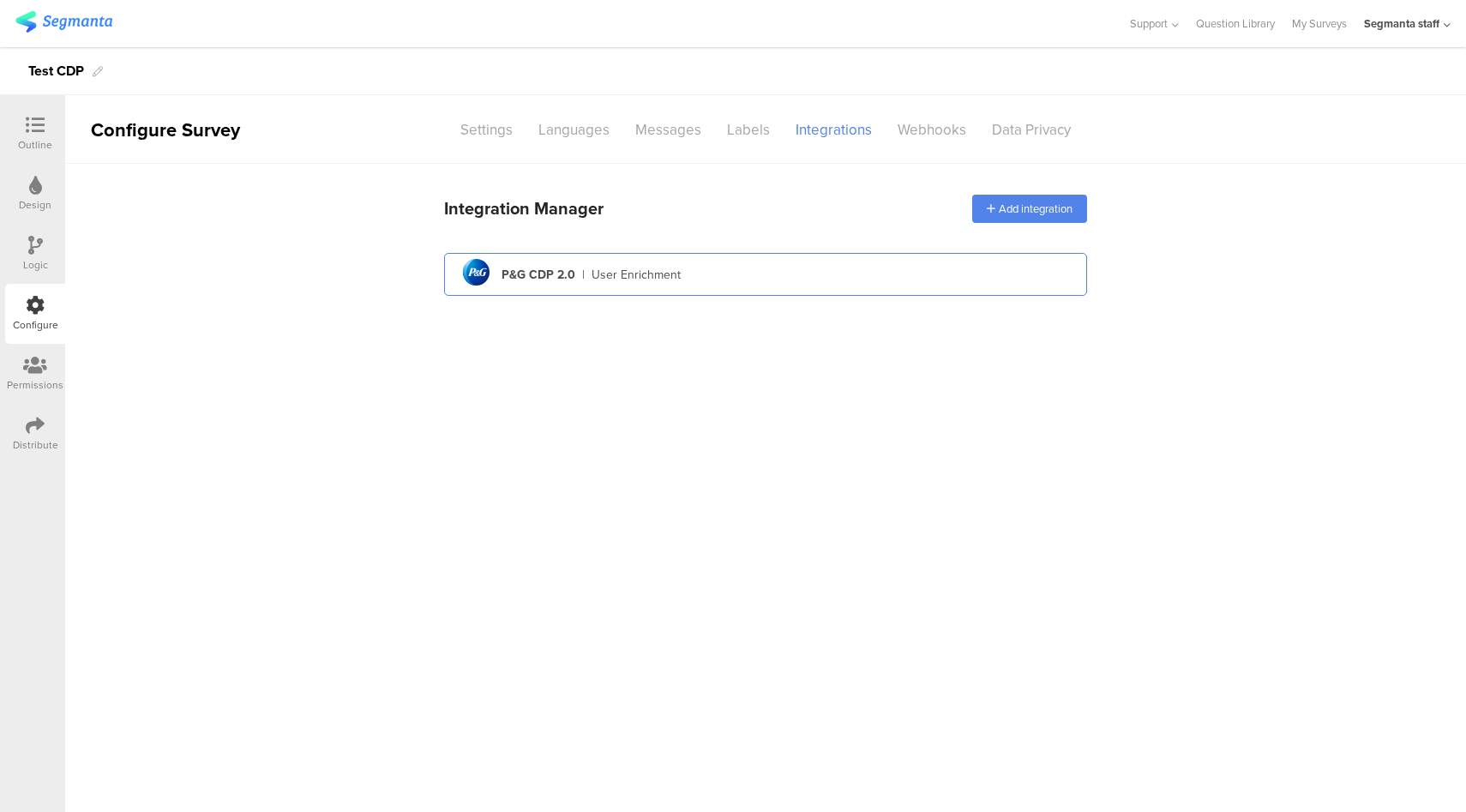
click at [693, 276] on div "pg logo P&G CDP 2.0 | User Enrichment" at bounding box center [765, 275] width 615 height 42
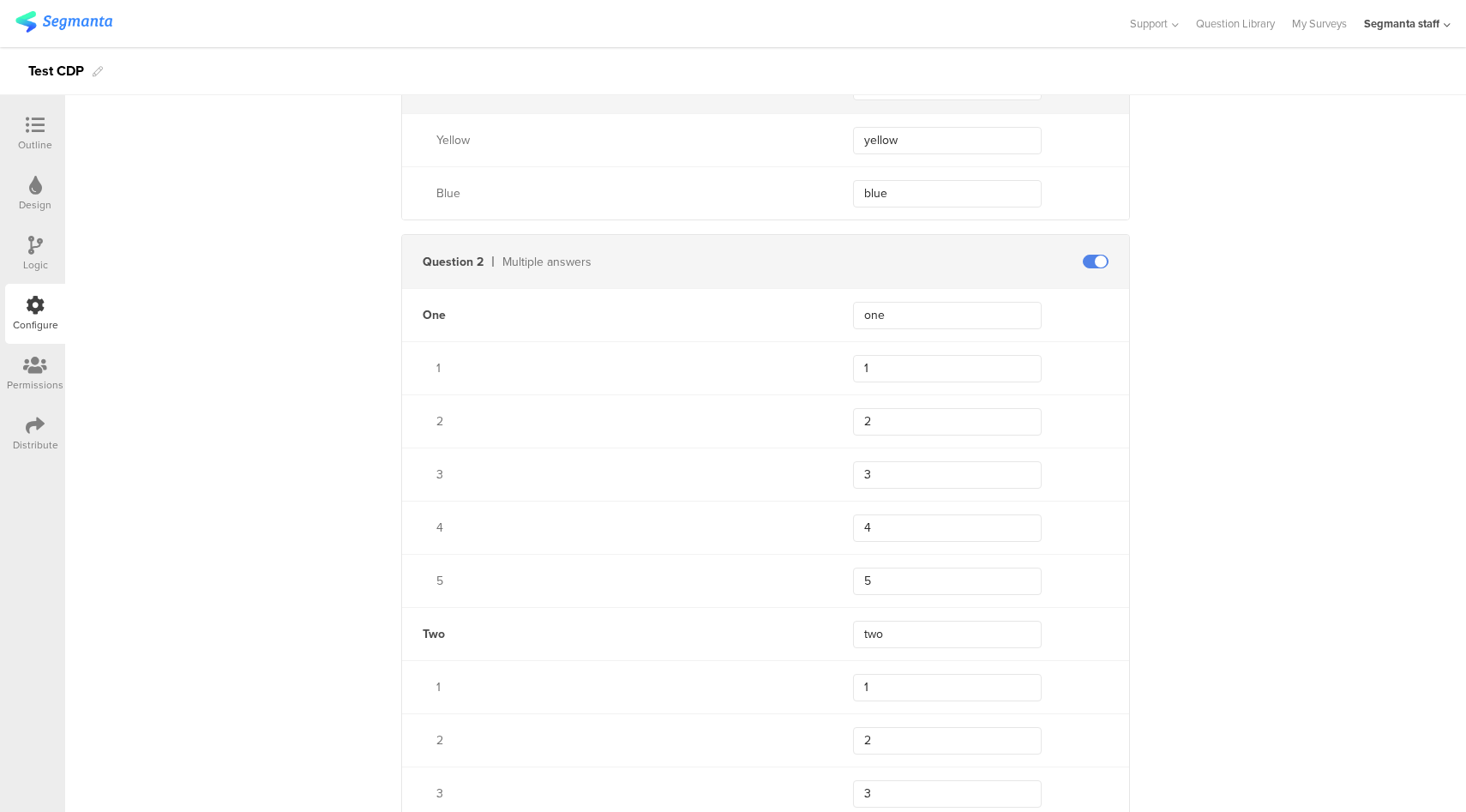
scroll to position [572, 0]
click at [35, 119] on icon at bounding box center [36, 125] width 19 height 19
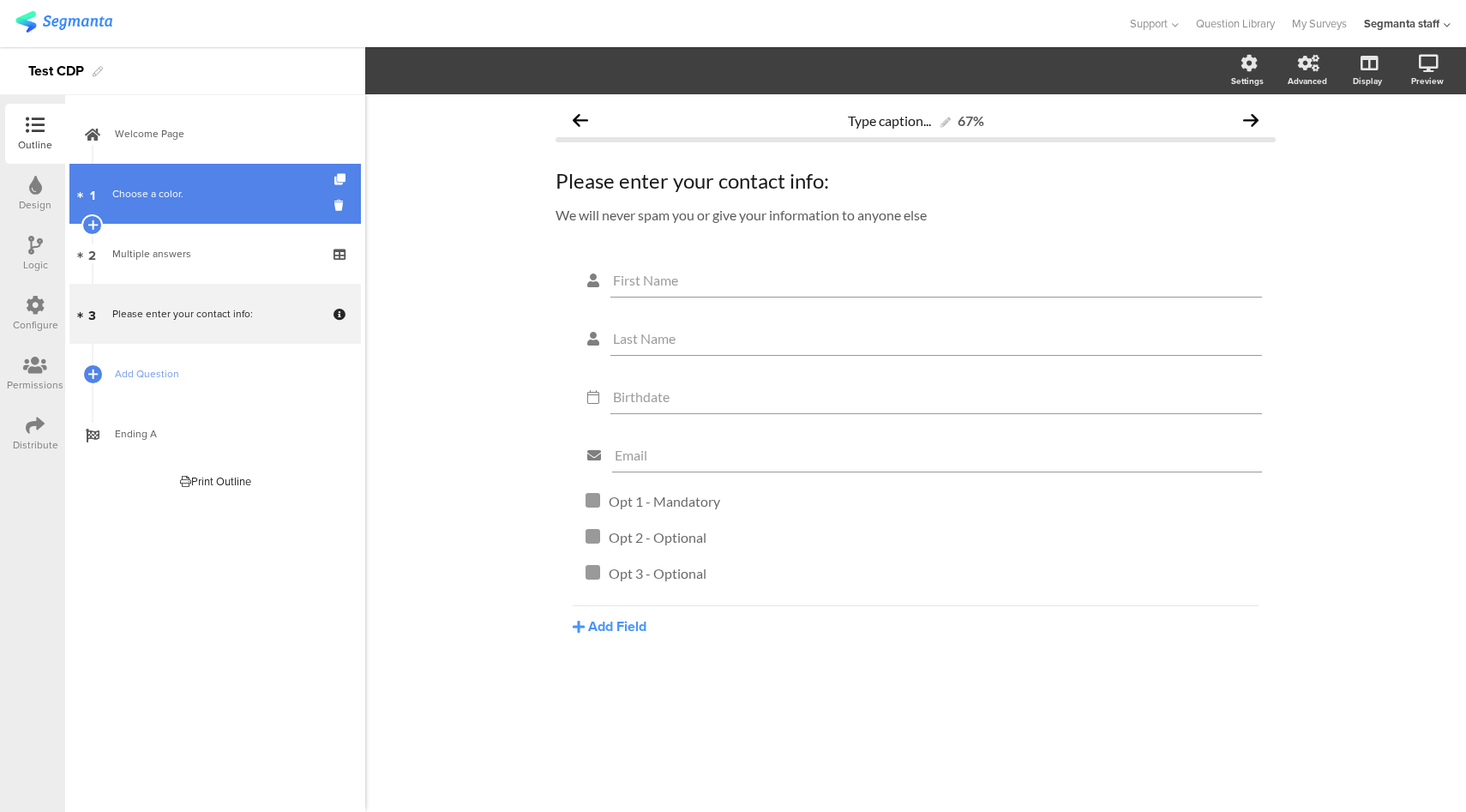
click at [148, 173] on link "1 Choose a color." at bounding box center [215, 194] width 292 height 60
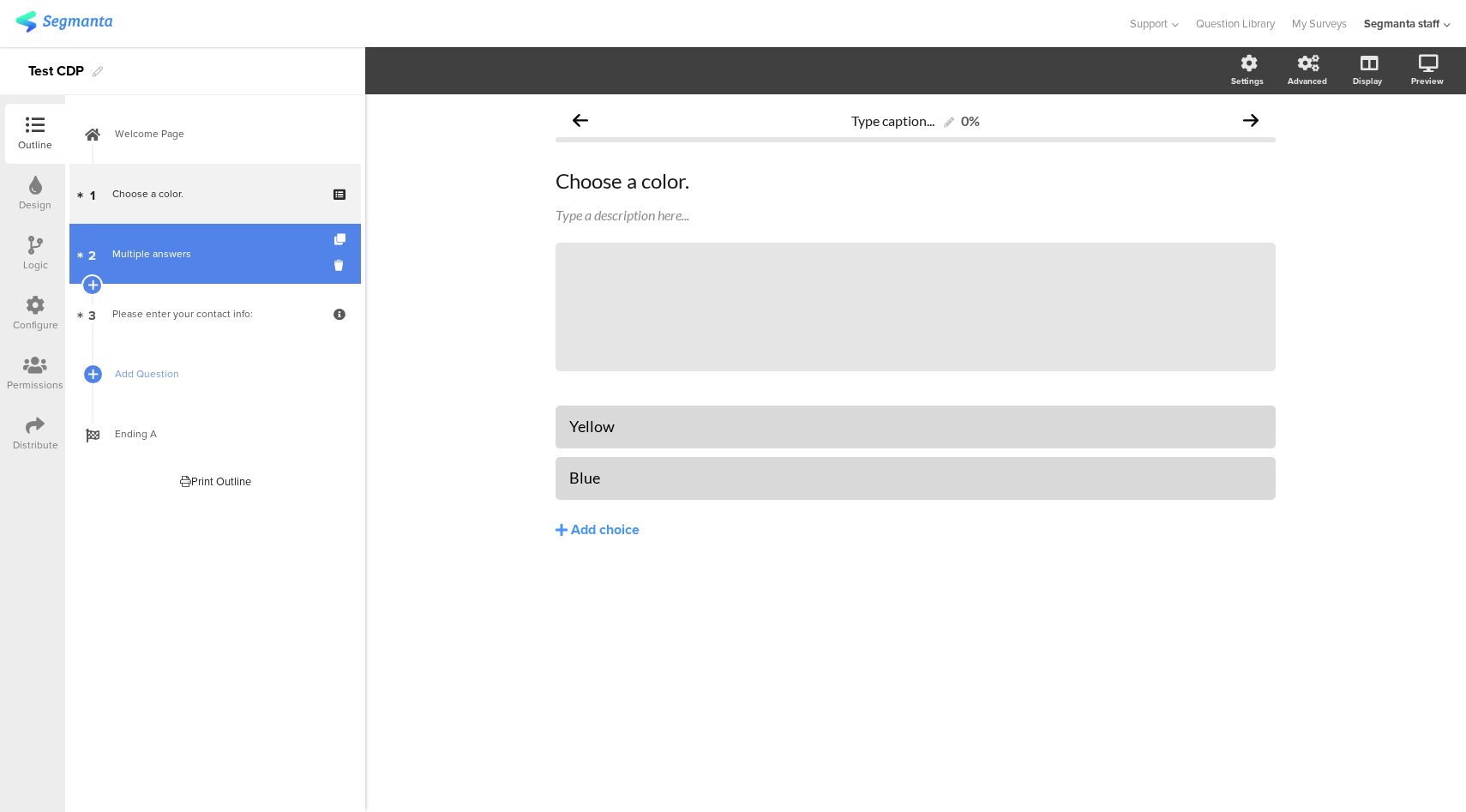
click at [175, 265] on link "2 Multiple answers" at bounding box center [215, 253] width 292 height 60
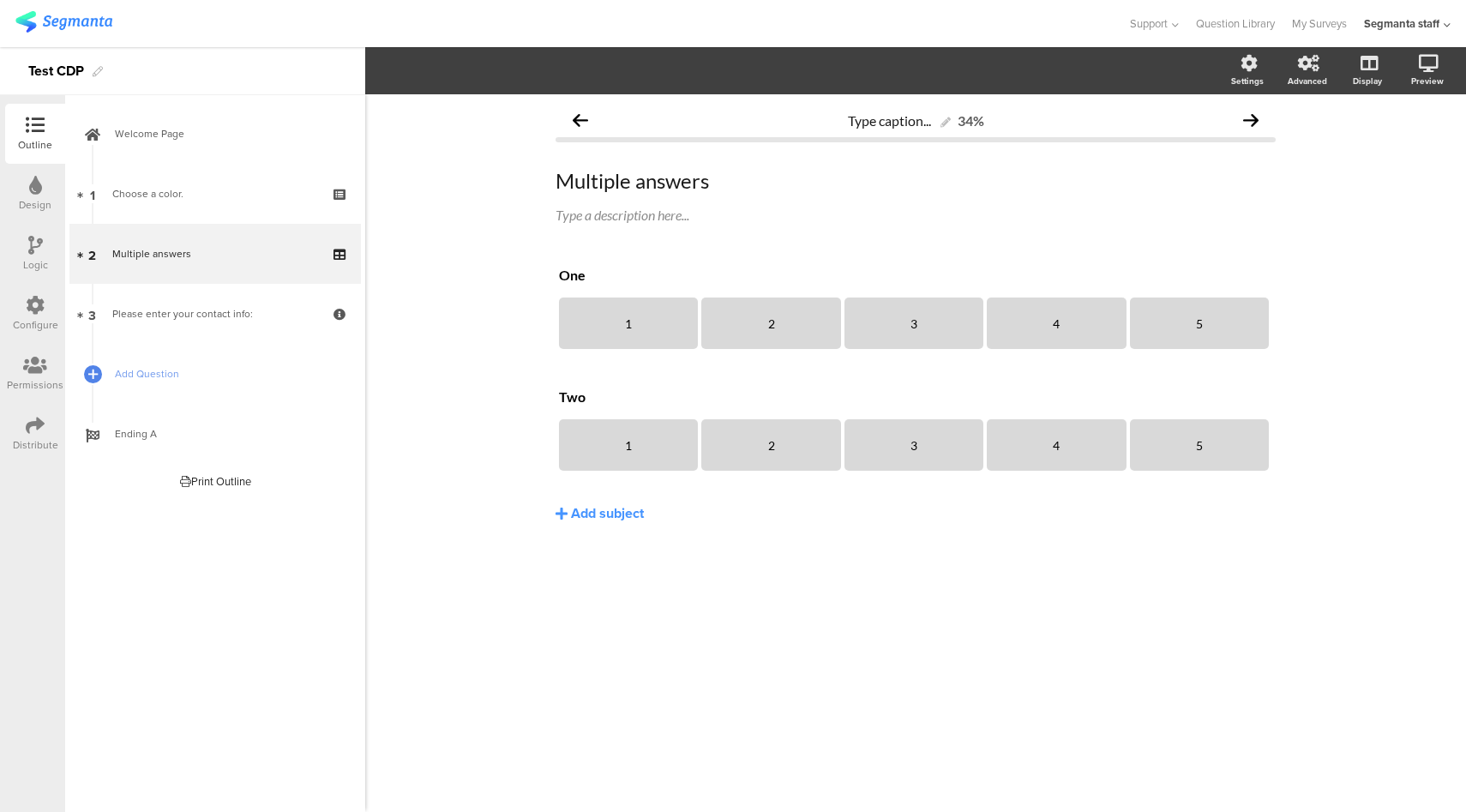
click at [43, 397] on div "Permissions" at bounding box center [35, 374] width 60 height 60
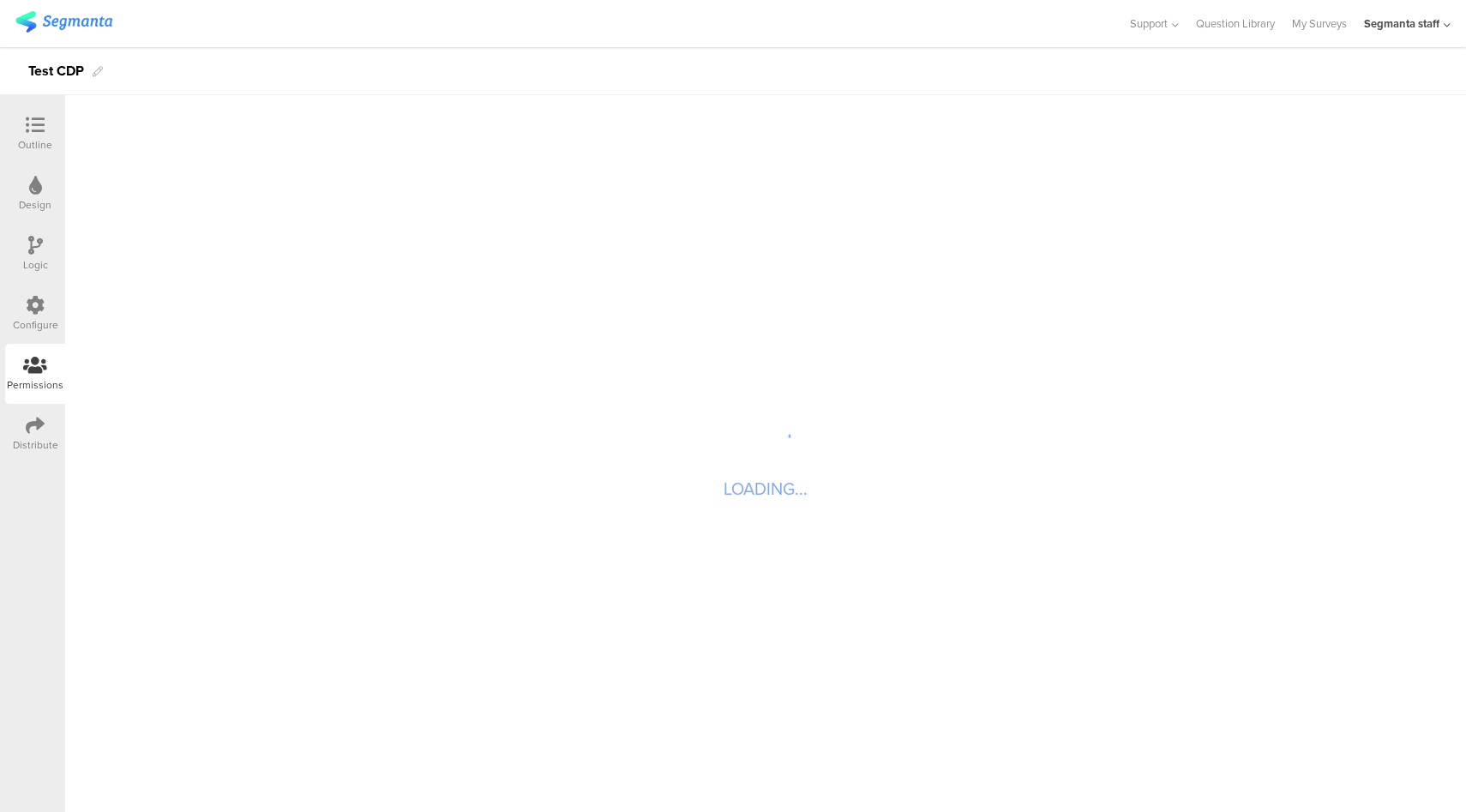
click at [41, 417] on icon at bounding box center [36, 426] width 19 height 19
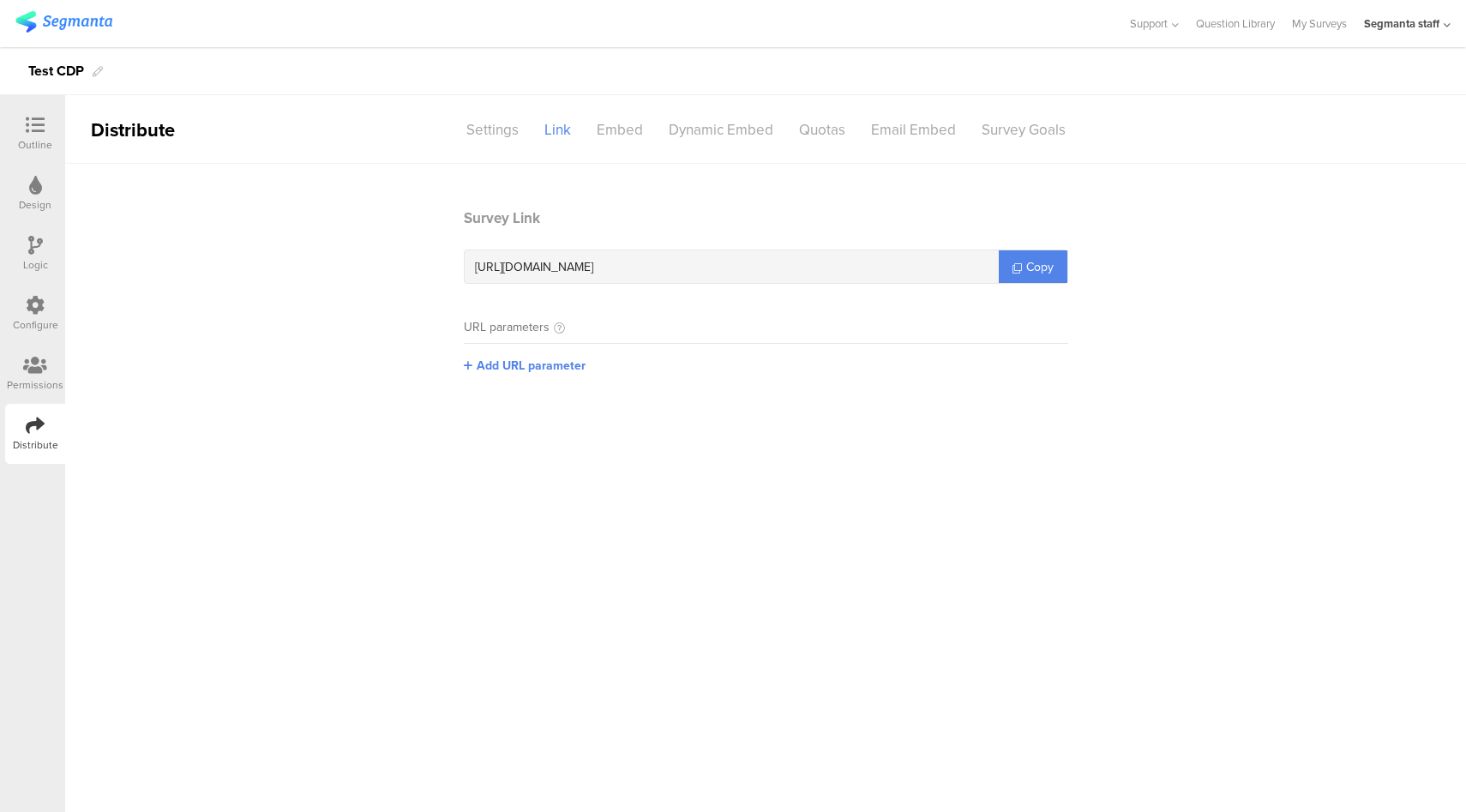
click at [22, 293] on div "Configure" at bounding box center [35, 314] width 60 height 60
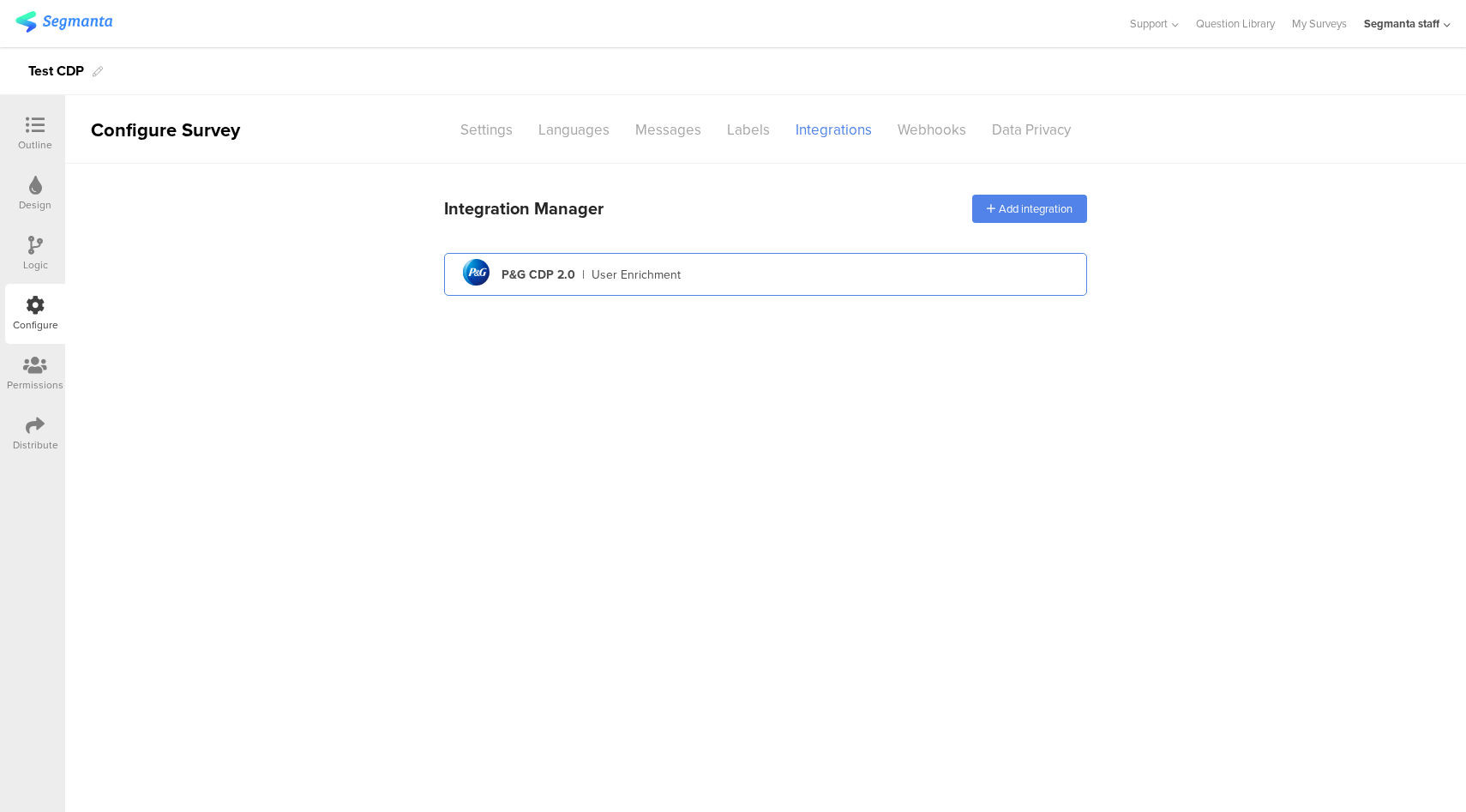
click at [815, 276] on div "pg logo P&G CDP 2.0 | User Enrichment" at bounding box center [765, 275] width 615 height 42
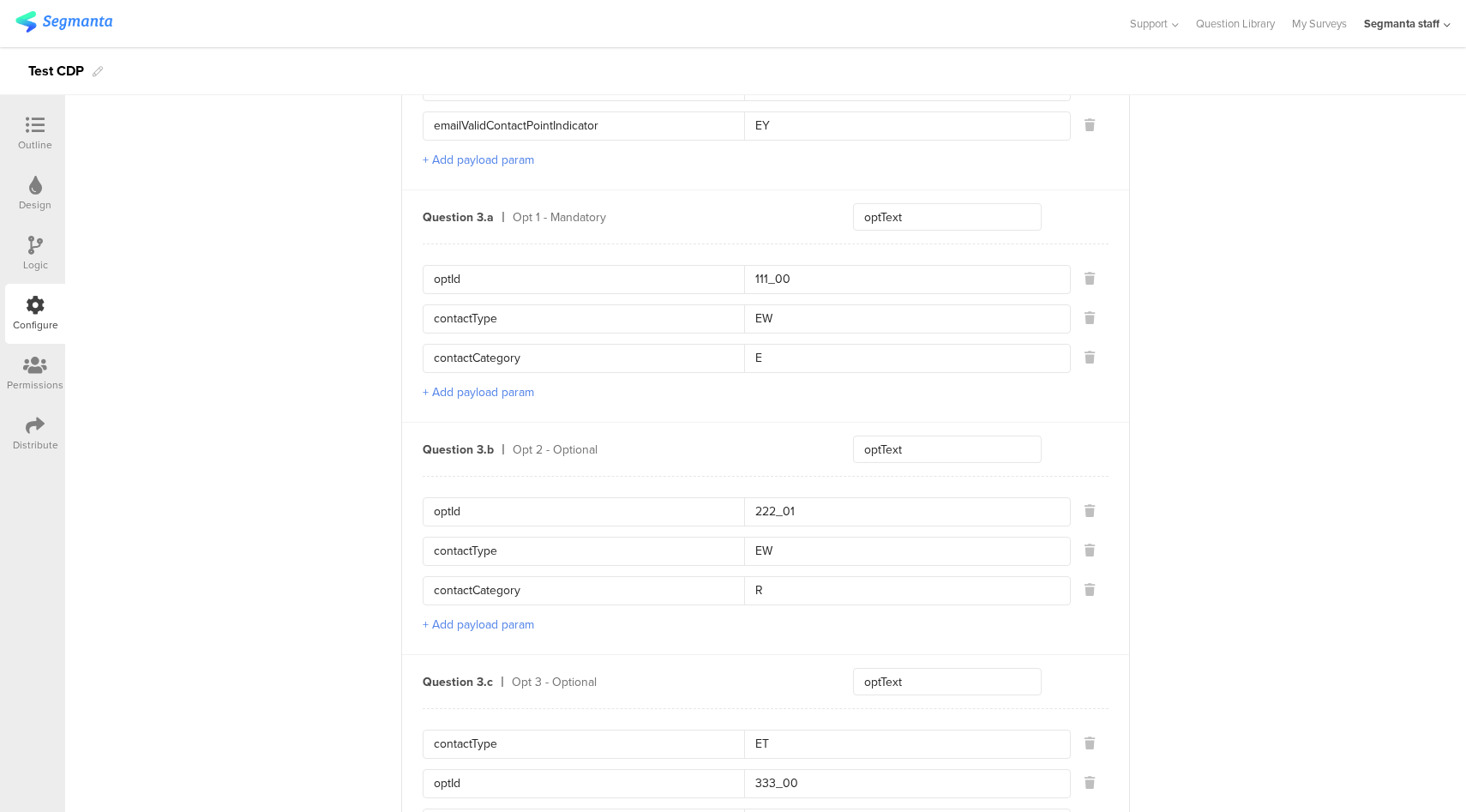
scroll to position [2154, 0]
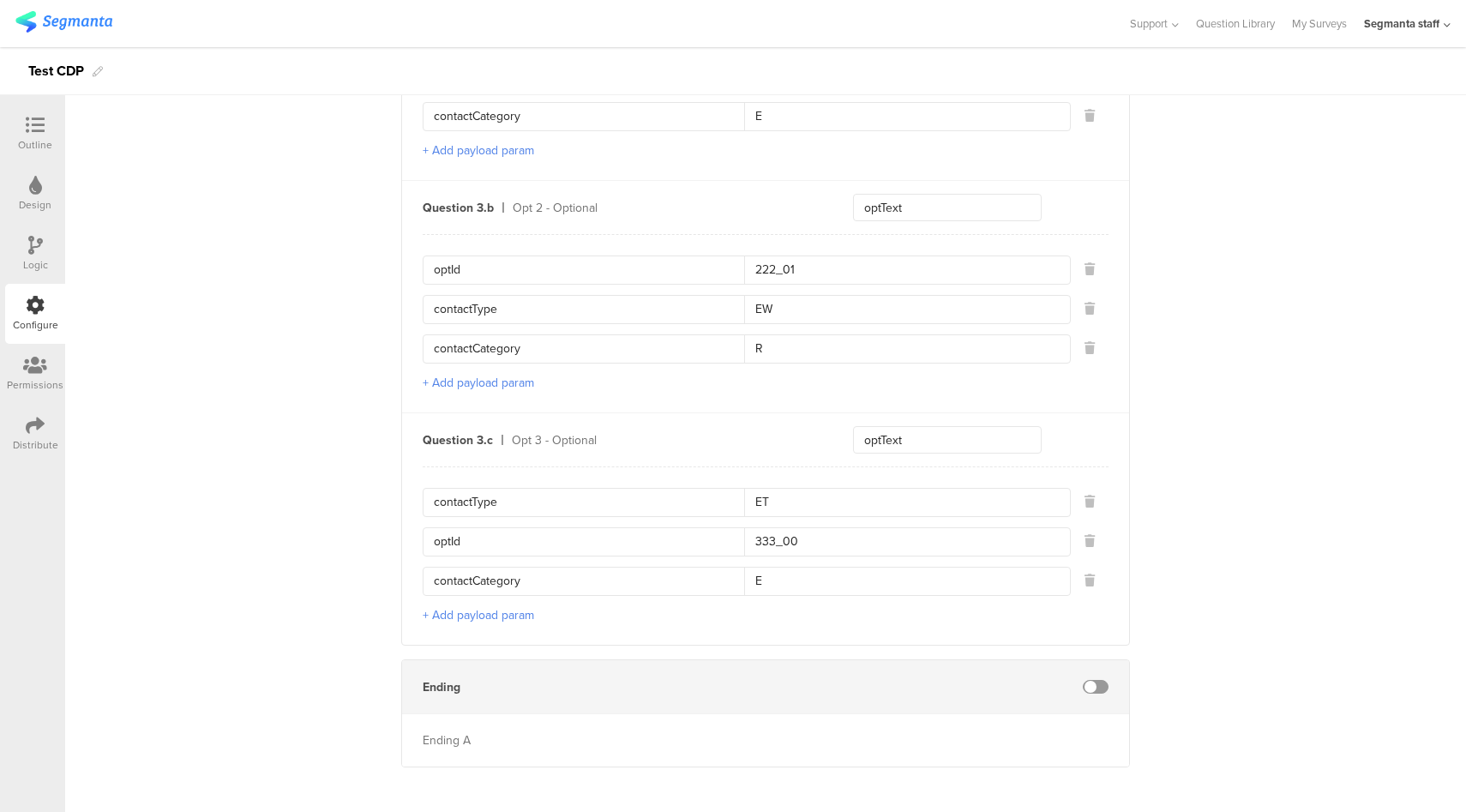
click at [1102, 692] on div "Ending" at bounding box center [765, 686] width 727 height 53
click at [1098, 681] on div at bounding box center [1095, 687] width 26 height 13
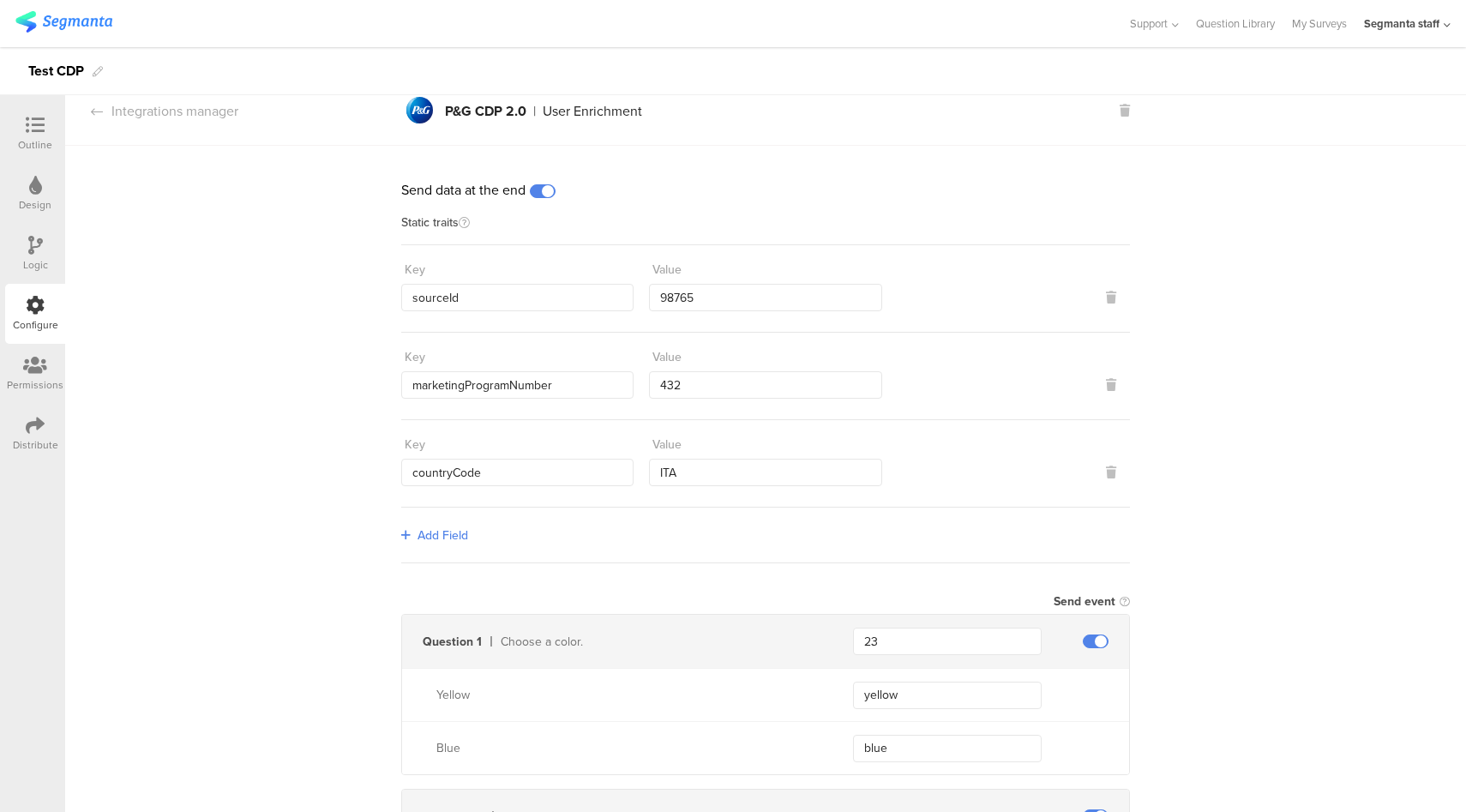
scroll to position [0, 0]
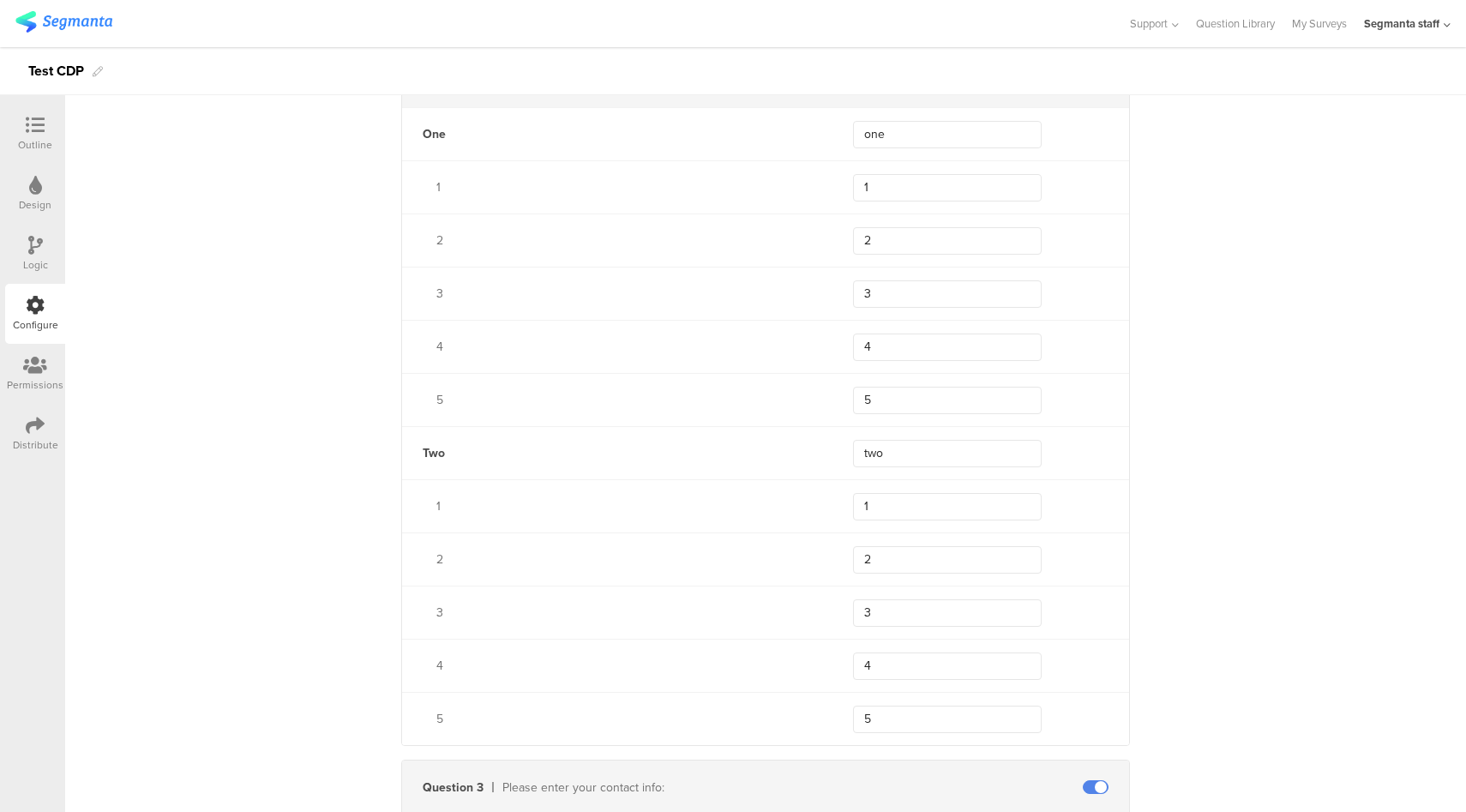
scroll to position [754, 0]
